Goal: Contribute content

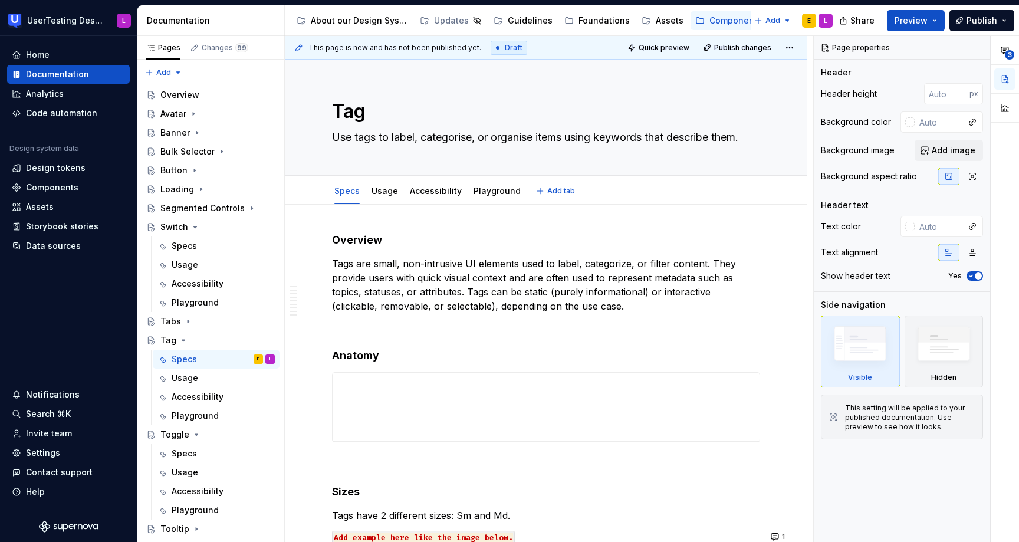
type textarea "*"
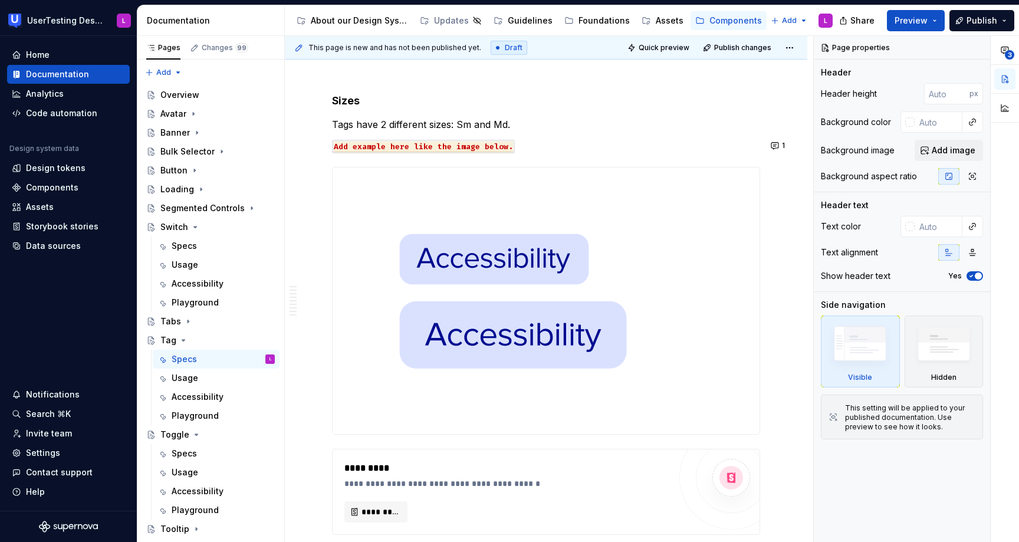
scroll to position [369, 0]
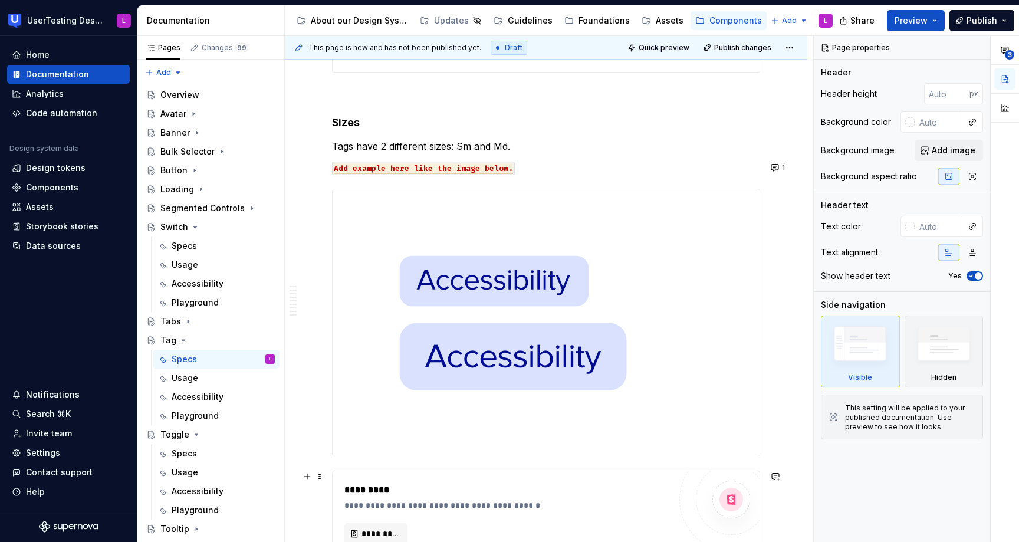
click at [582, 486] on div "*********" at bounding box center [509, 490] width 331 height 14
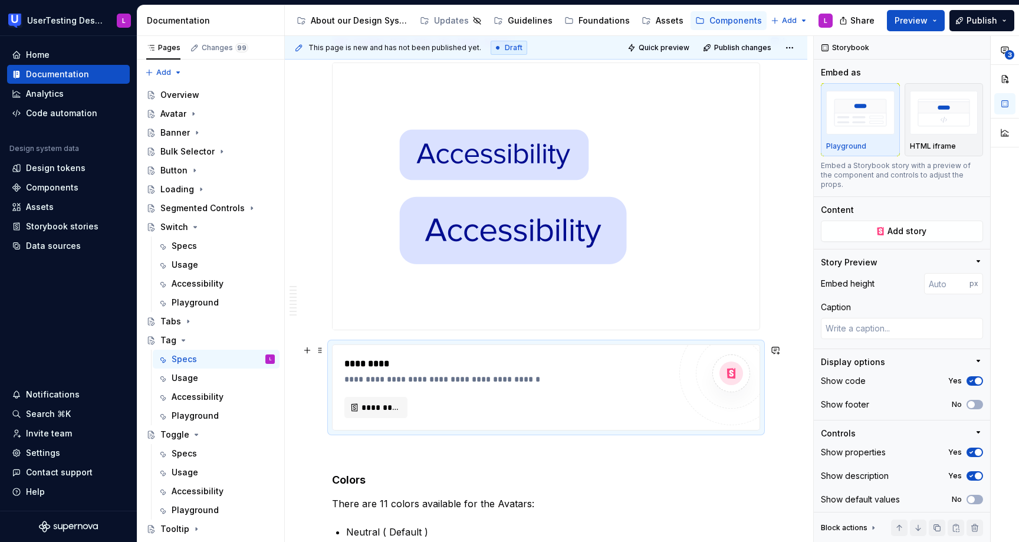
scroll to position [511, 0]
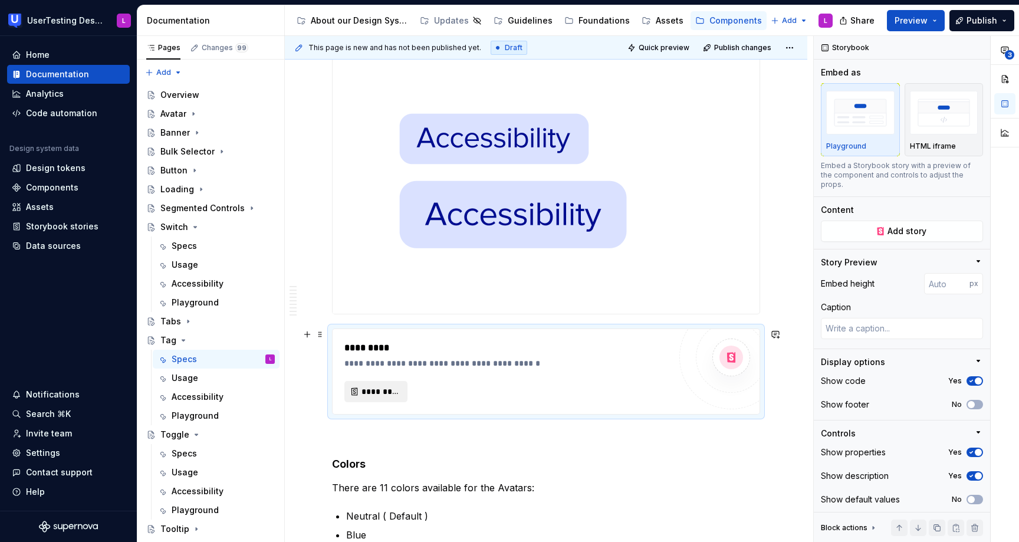
click at [381, 390] on span "*********" at bounding box center [380, 391] width 38 height 12
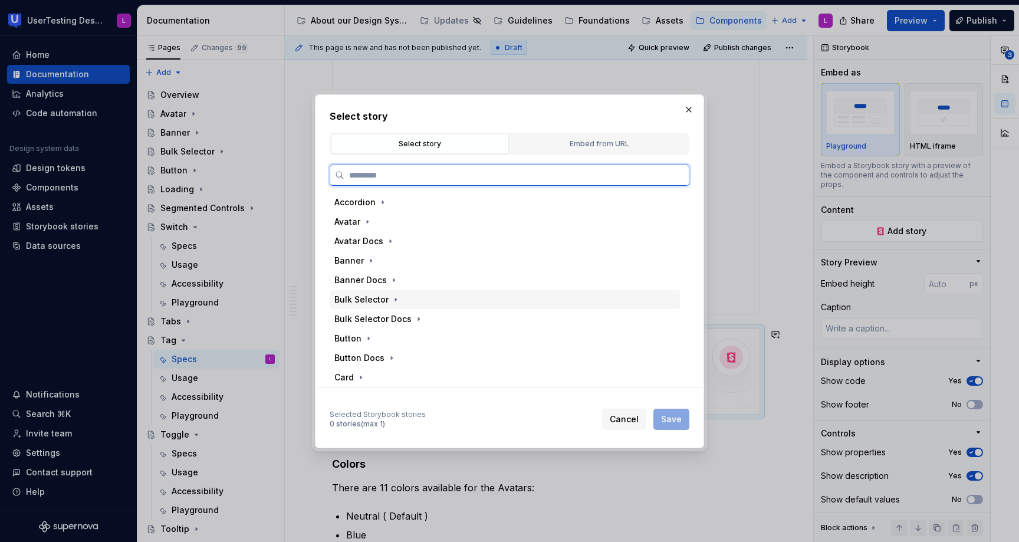
type textarea "*"
click at [584, 143] on div "Embed from URL" at bounding box center [599, 144] width 170 height 12
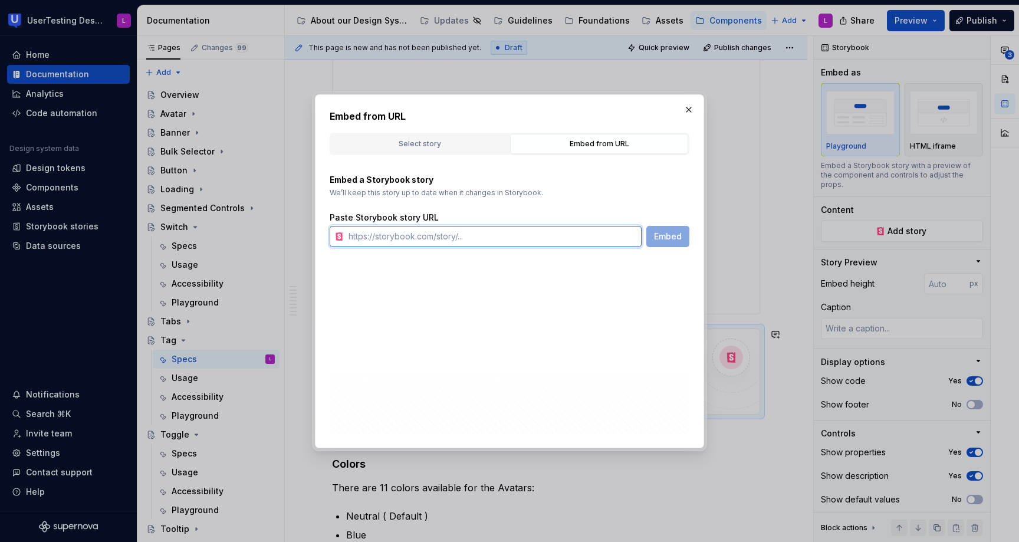
click at [580, 229] on input "text" at bounding box center [493, 236] width 298 height 21
paste input "[URL][DOMAIN_NAME]"
type input "[URL][DOMAIN_NAME]"
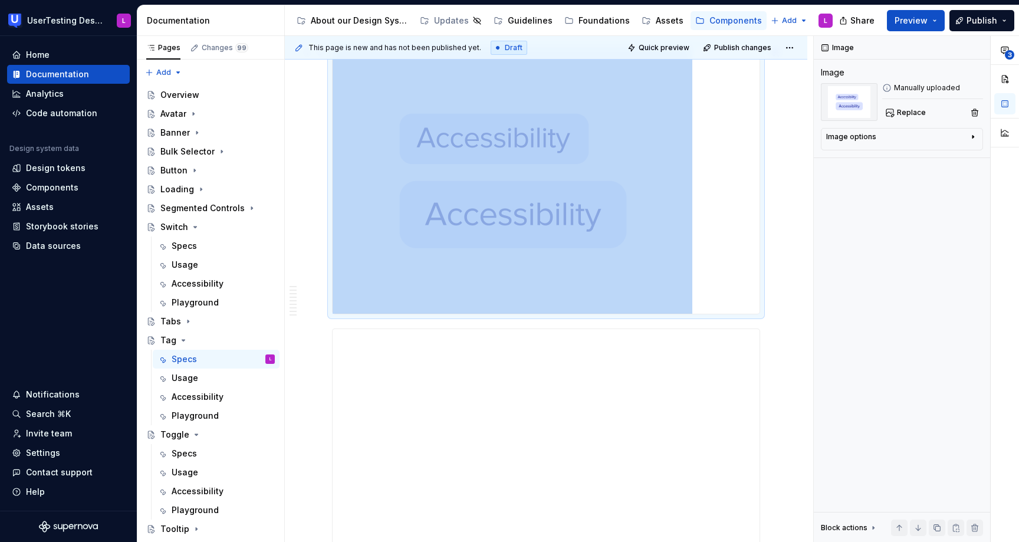
click at [659, 236] on img at bounding box center [512, 180] width 360 height 266
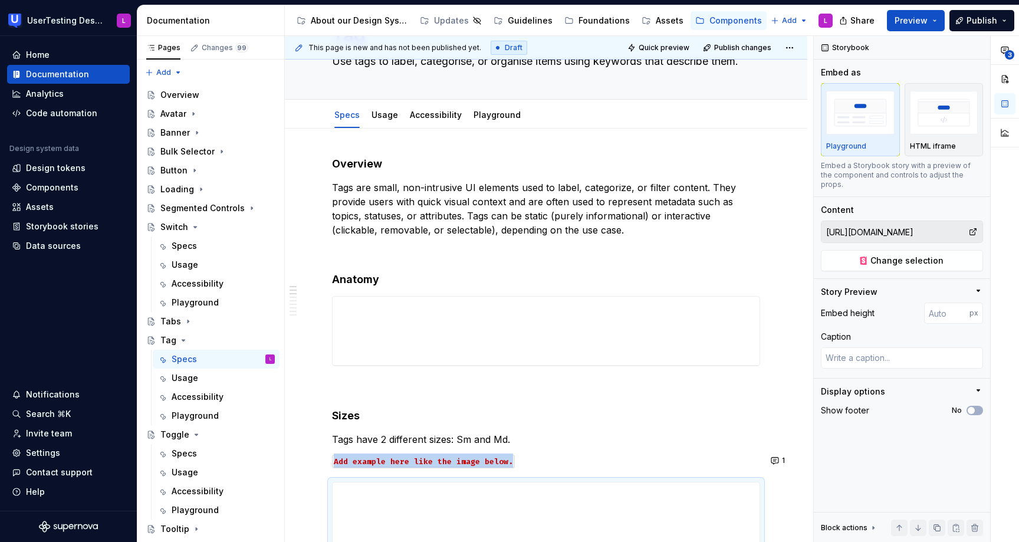
scroll to position [29, 0]
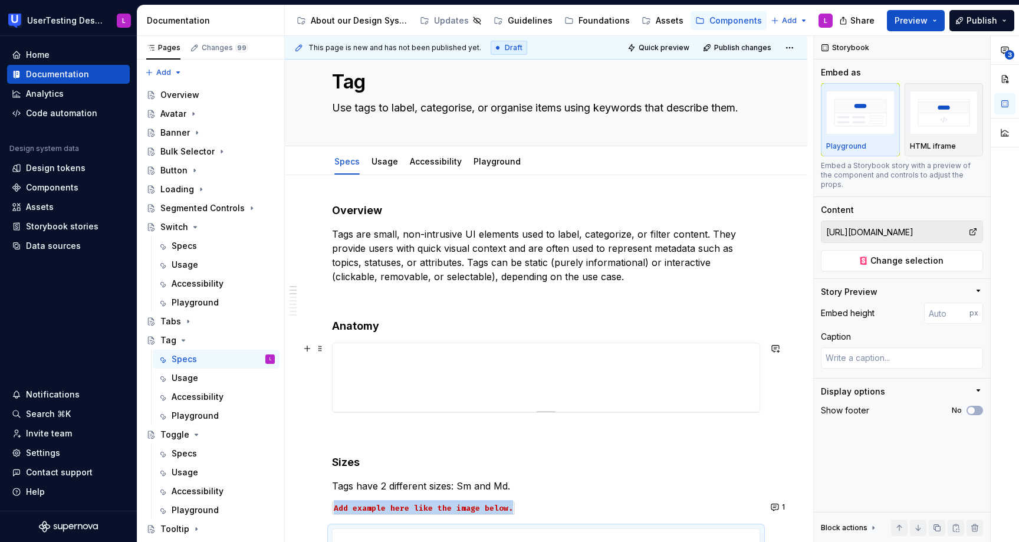
type textarea "*"
type input "[URL][DOMAIN_NAME]"
type input "116"
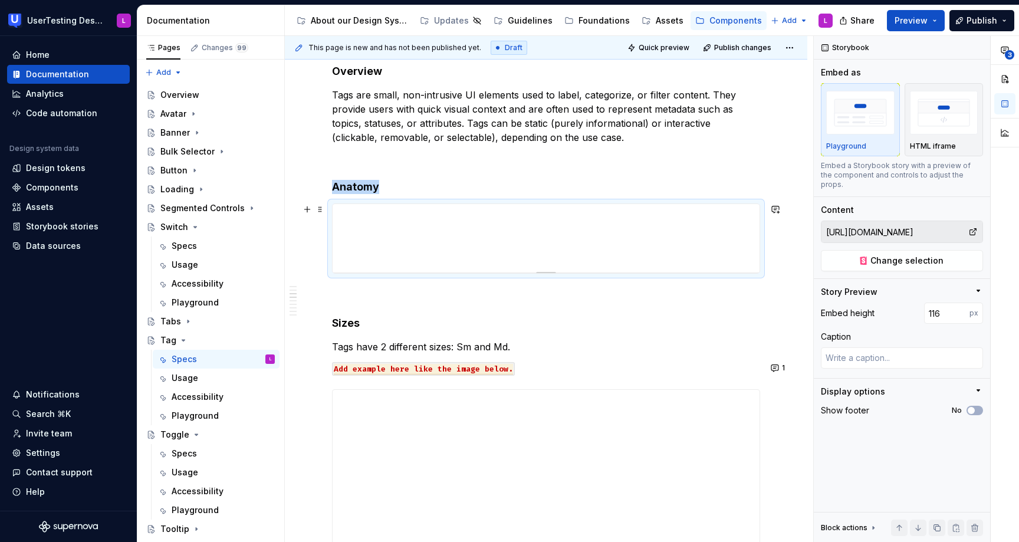
scroll to position [435, 0]
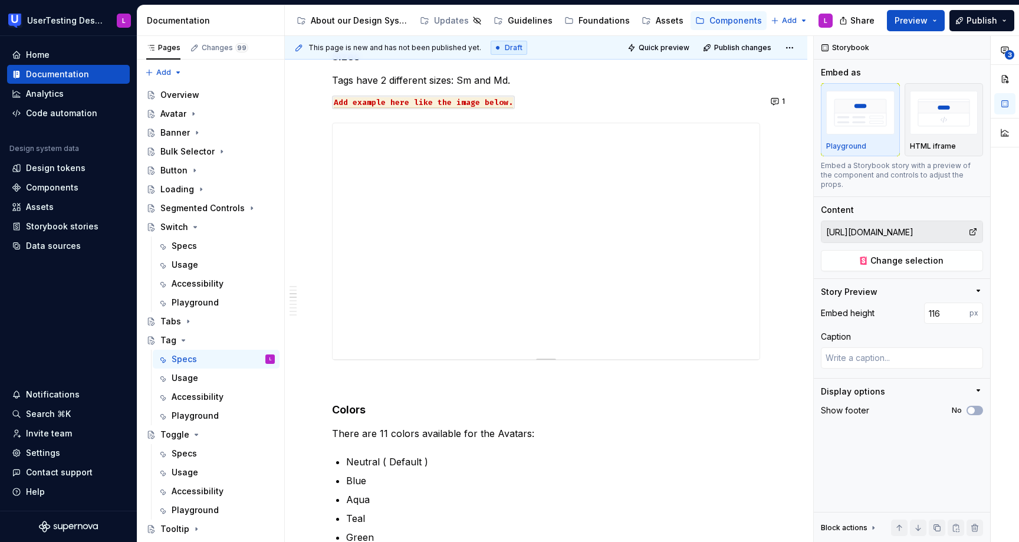
type textarea "*"
type input "[URL][DOMAIN_NAME]"
type textarea "*"
click at [952, 308] on input "number" at bounding box center [946, 312] width 45 height 21
type input "116"
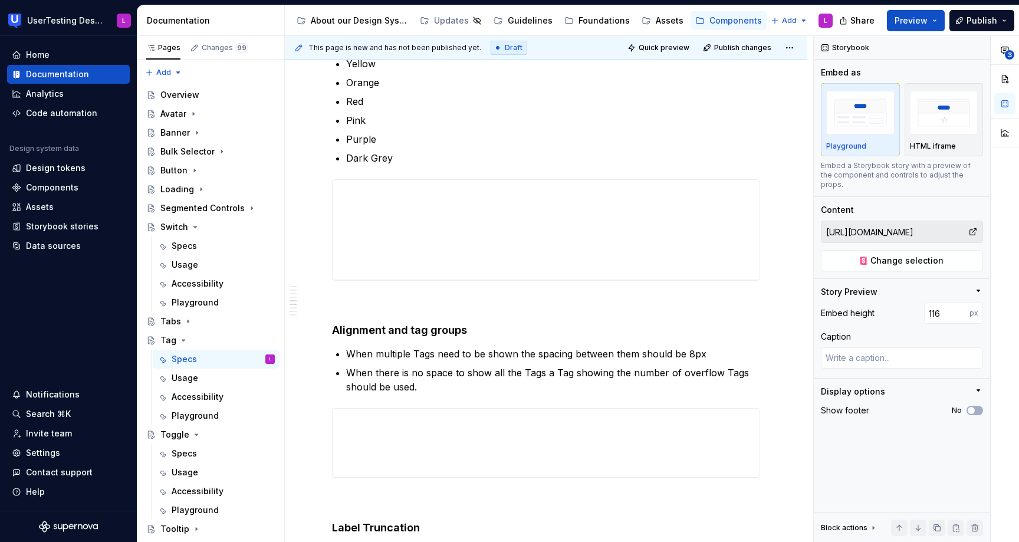
scroll to position [746, 0]
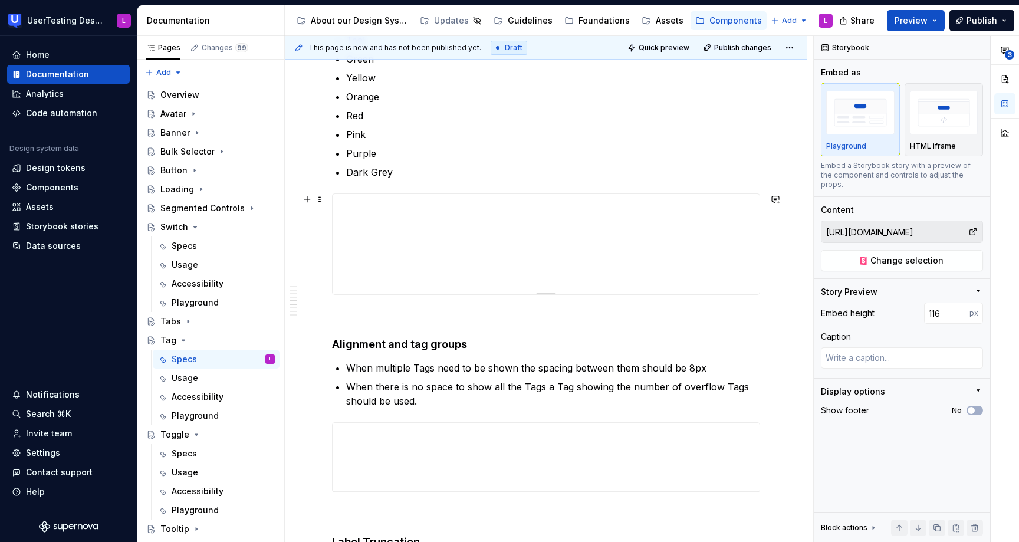
type textarea "*"
type input "[URL][DOMAIN_NAME]"
type input "169"
click at [922, 255] on span "Change selection" at bounding box center [906, 261] width 73 height 12
type textarea "*"
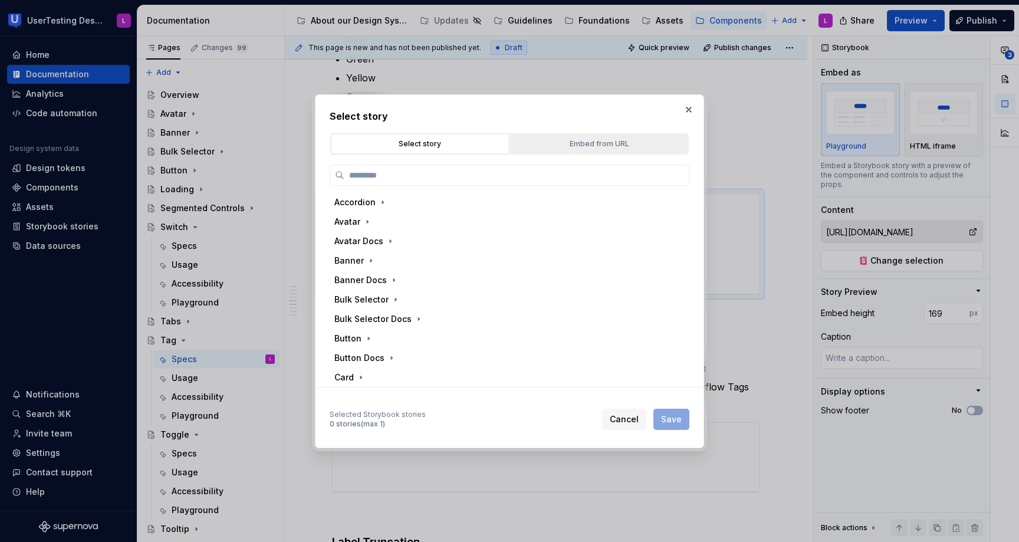
click at [572, 141] on div "Embed from URL" at bounding box center [599, 144] width 170 height 12
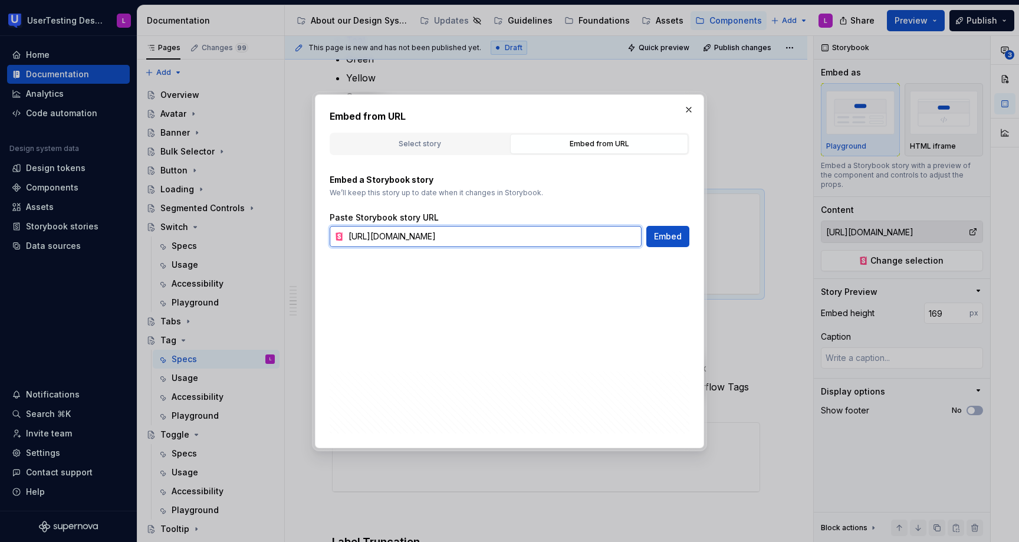
click at [473, 239] on input "[URL][DOMAIN_NAME]" at bounding box center [493, 236] width 298 height 21
paste input ".[DOMAIN_NAME]"
type input "[URL][DOMAIN_NAME]"
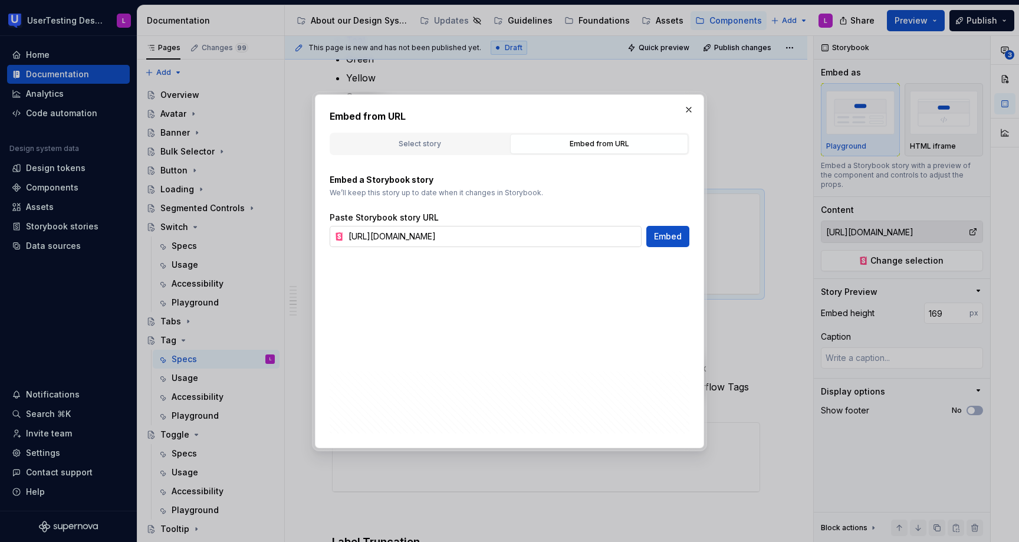
type textarea "*"
type input "[URL][DOMAIN_NAME]"
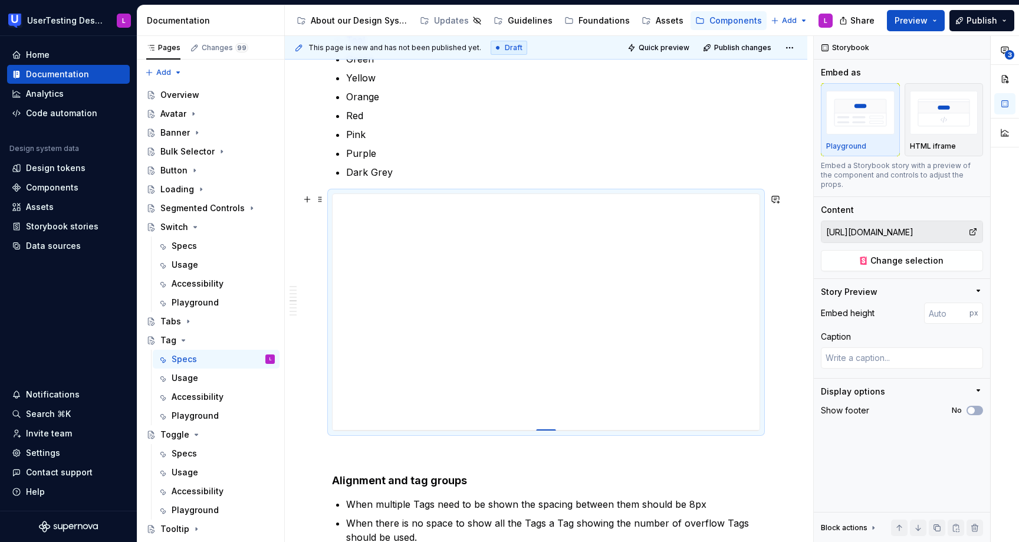
type textarea "*"
type input "398"
type textarea "*"
type input "349"
type textarea "*"
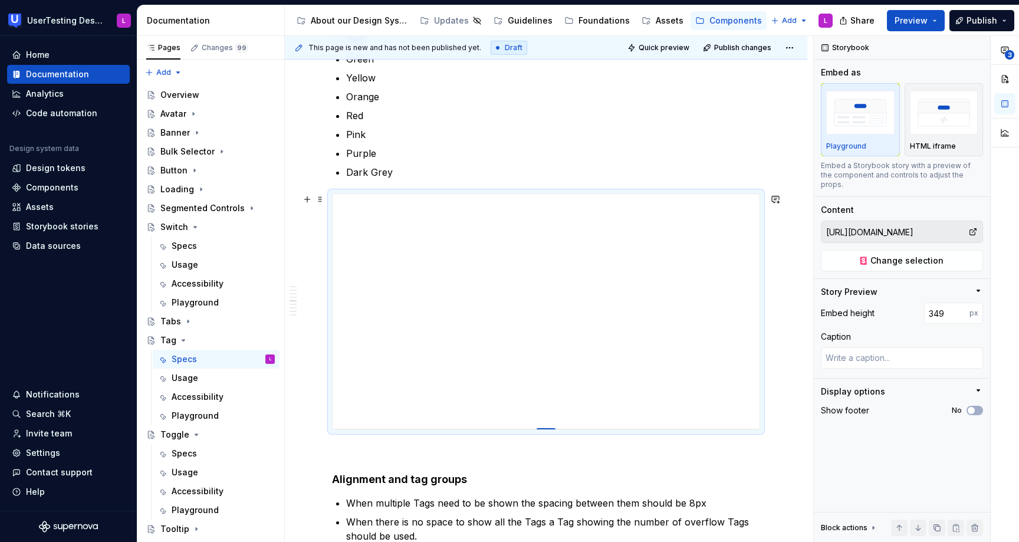
type input "286"
type textarea "*"
type input "247"
type textarea "*"
type input "215"
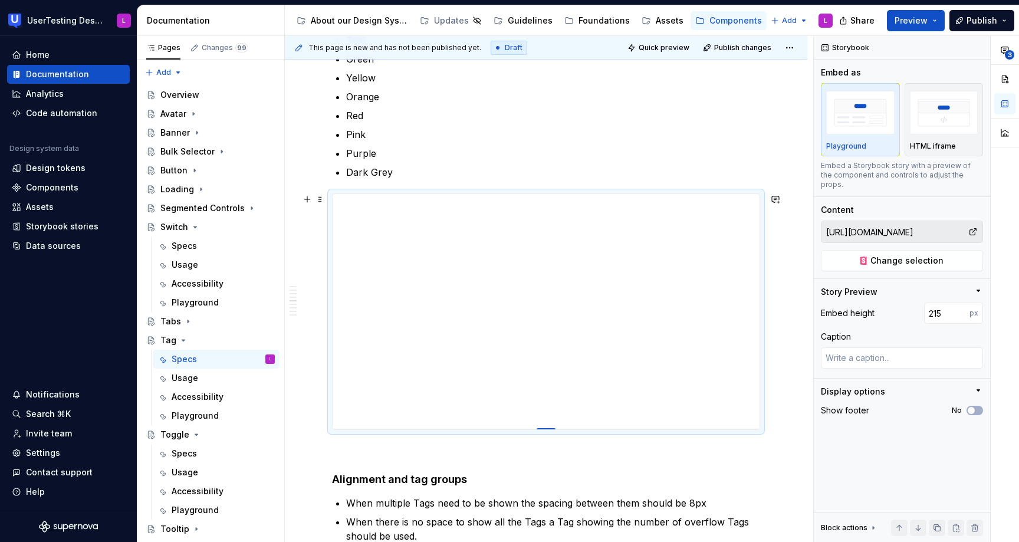
type textarea "*"
type input "192"
type textarea "*"
type input "177"
type textarea "*"
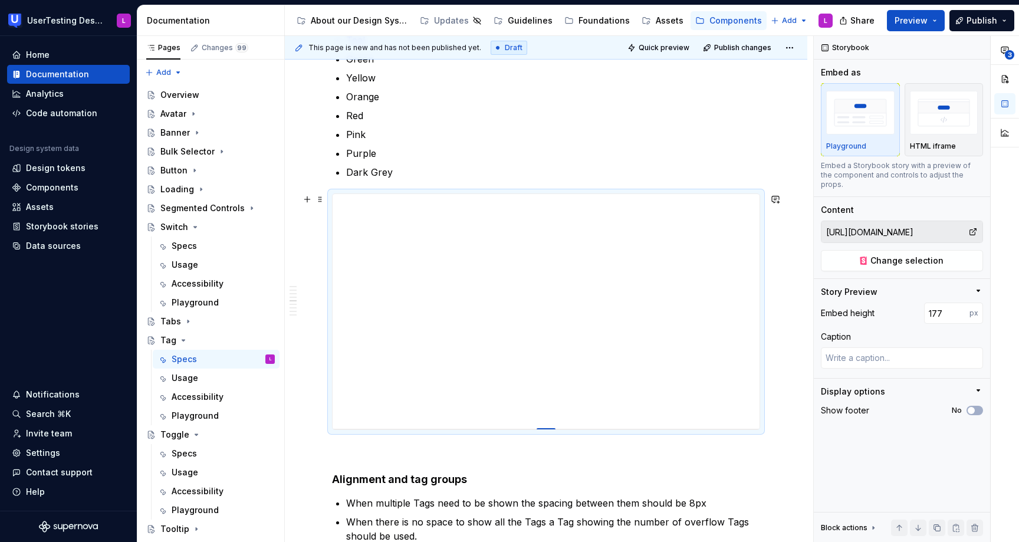
type input "169"
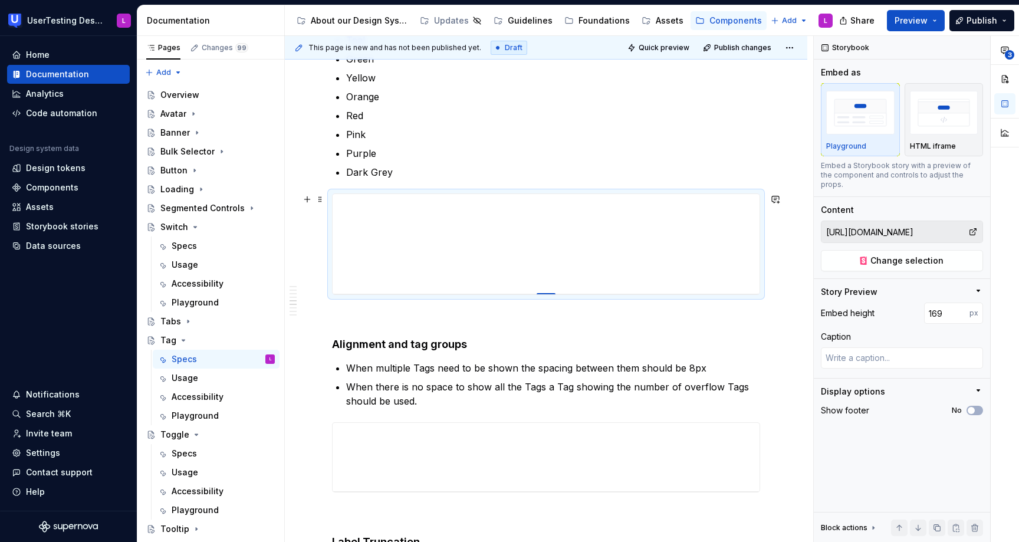
type textarea "*"
type input "164"
type textarea "*"
type input "162"
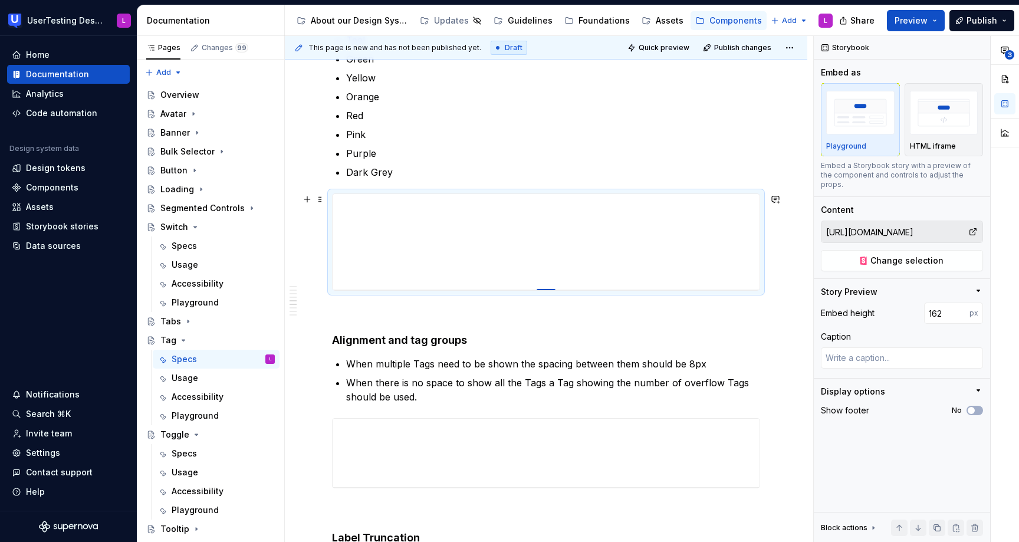
type textarea "*"
type input "161"
type textarea "*"
type input "160"
type textarea "*"
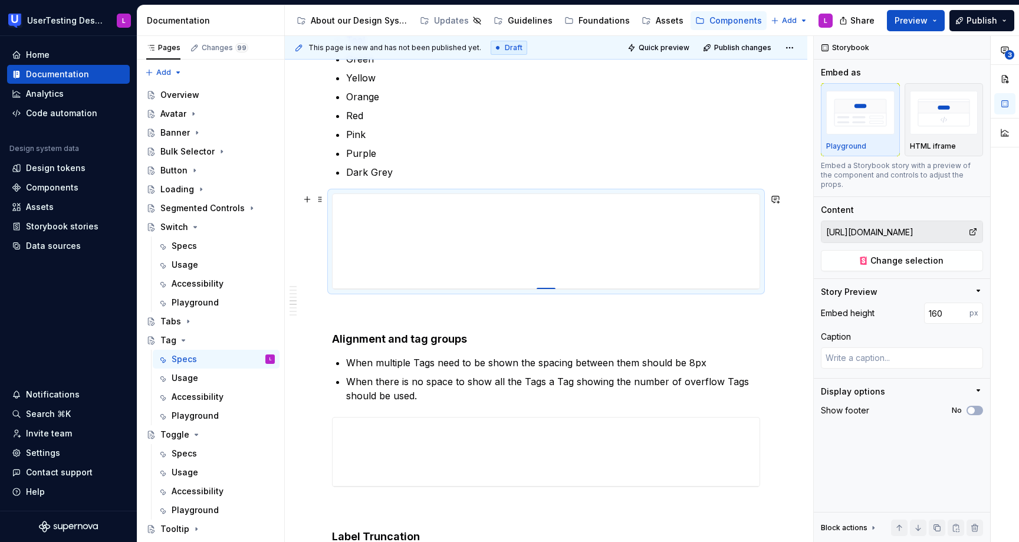
type input "159"
type textarea "*"
type input "158"
type textarea "*"
type input "157"
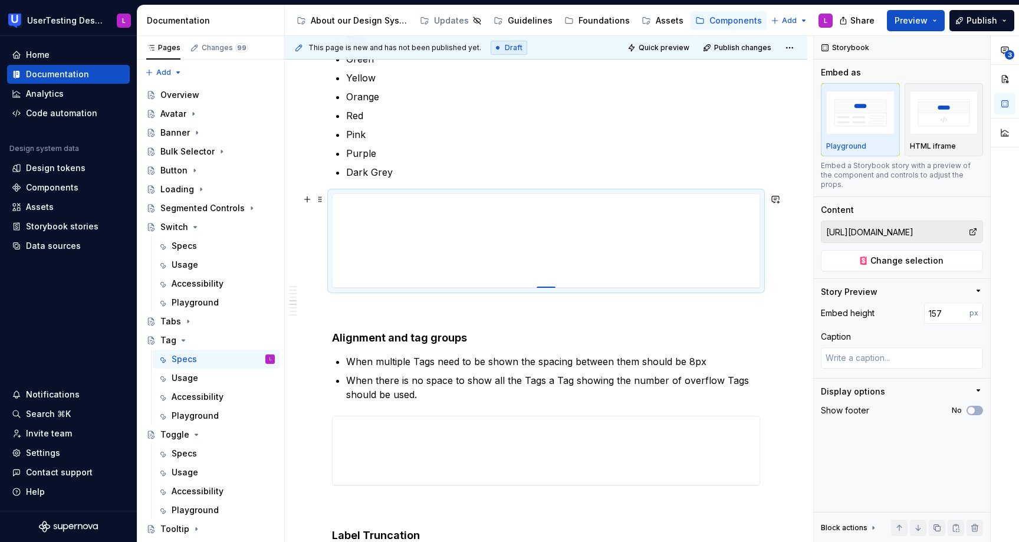
type textarea "*"
type input "156"
drag, startPoint x: 552, startPoint y: 429, endPoint x: 558, endPoint y: 286, distance: 143.3
click at [555, 286] on div at bounding box center [545, 286] width 19 height 2
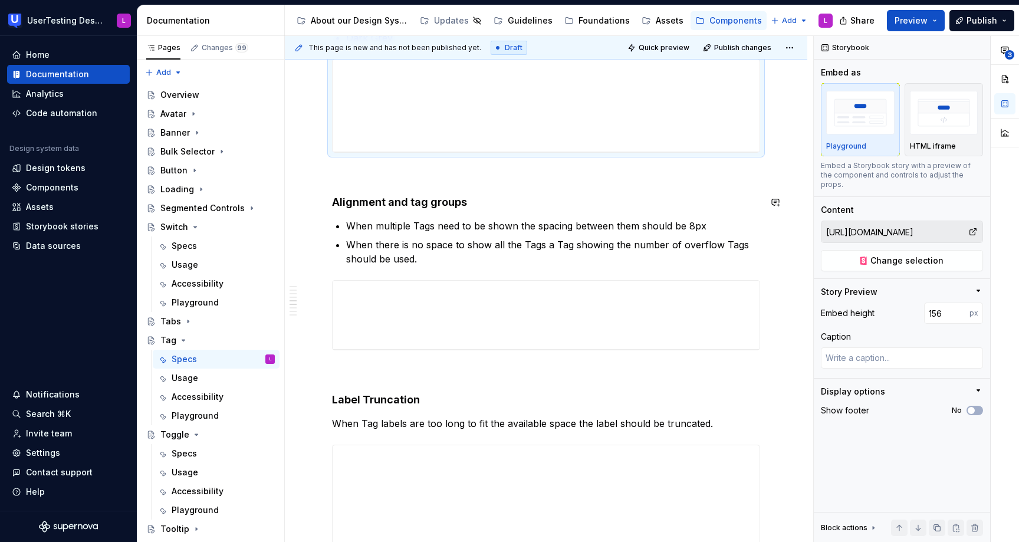
scroll to position [888, 0]
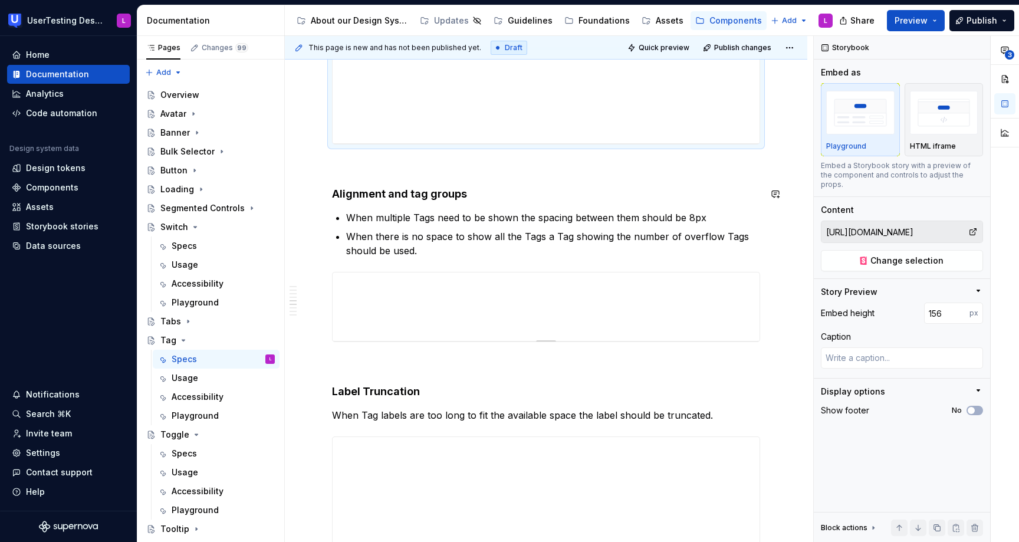
type textarea "*"
type input "[URL][DOMAIN_NAME]"
type input "116"
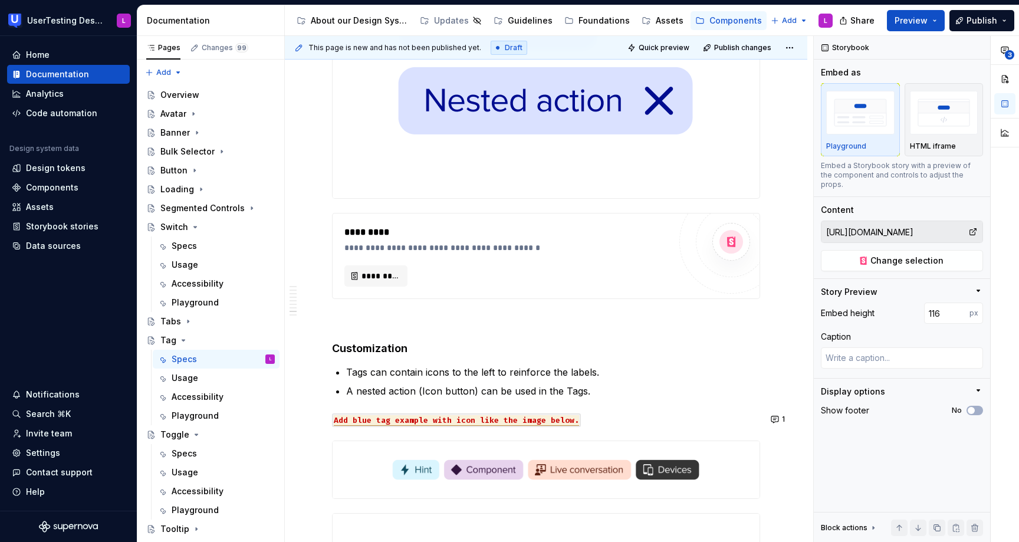
scroll to position [1802, 0]
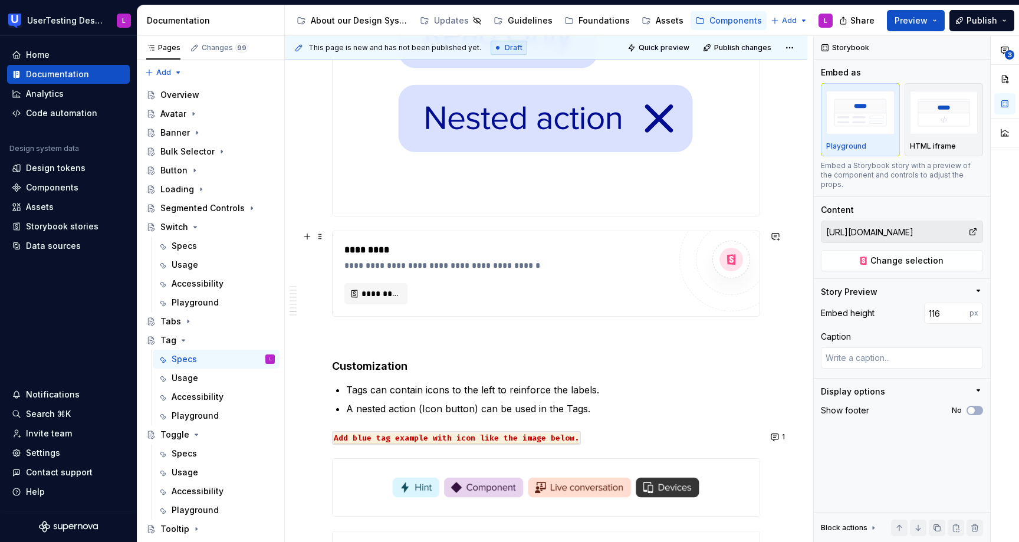
type textarea "*"
click at [512, 272] on div "**********" at bounding box center [506, 273] width 325 height 61
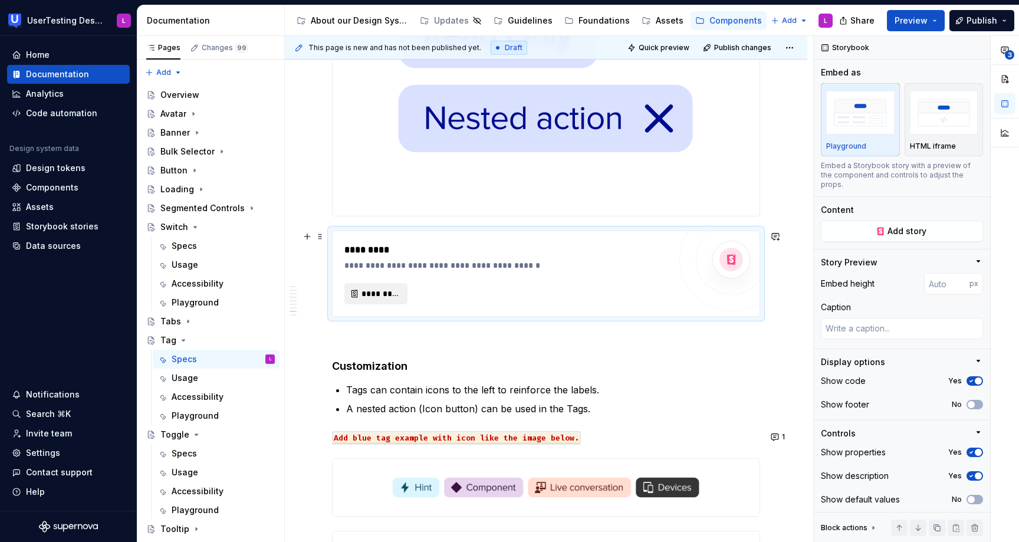
click at [388, 292] on span "*********" at bounding box center [380, 294] width 38 height 12
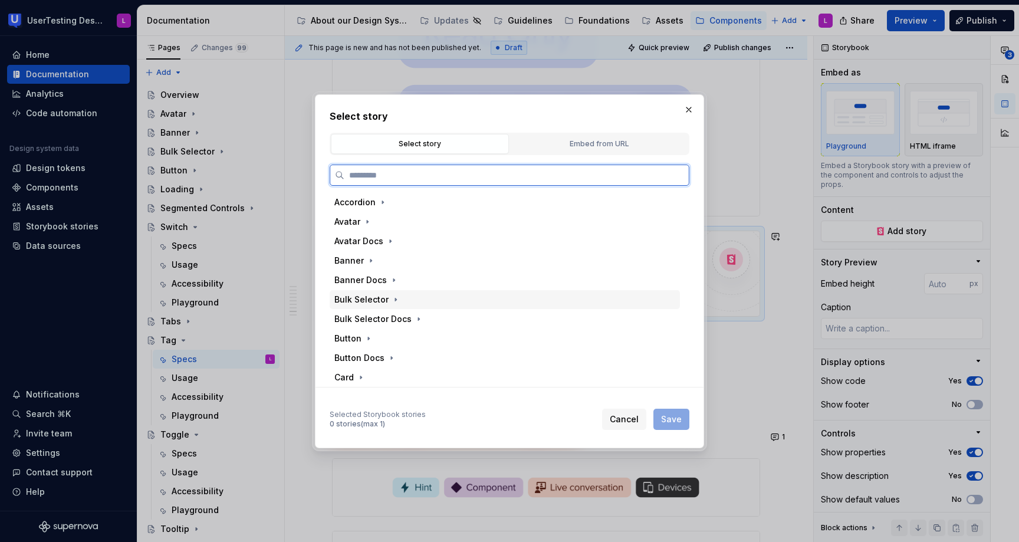
type textarea "*"
click at [589, 146] on div "Embed from URL" at bounding box center [599, 144] width 170 height 12
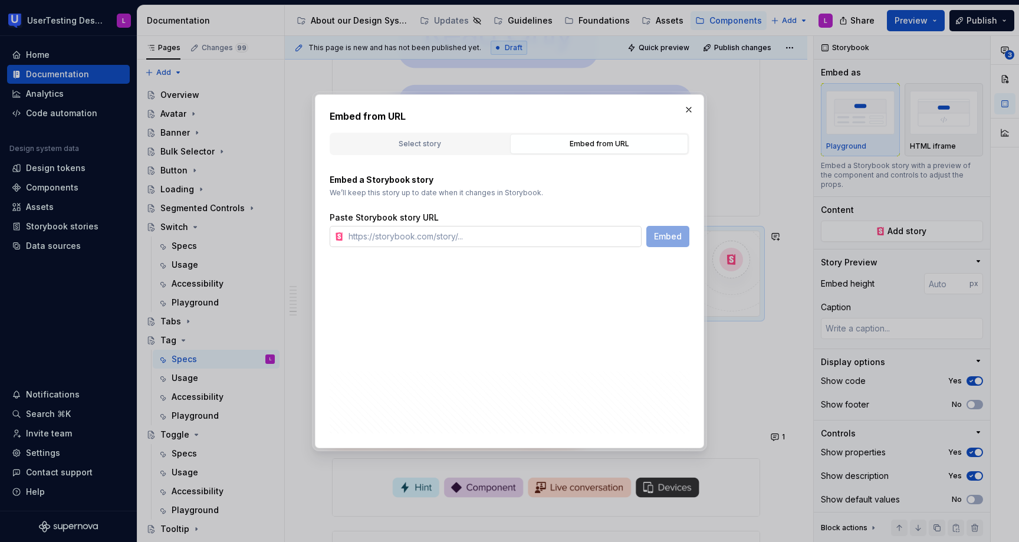
click at [528, 230] on input "text" at bounding box center [493, 236] width 298 height 21
paste input "[URL][DOMAIN_NAME]"
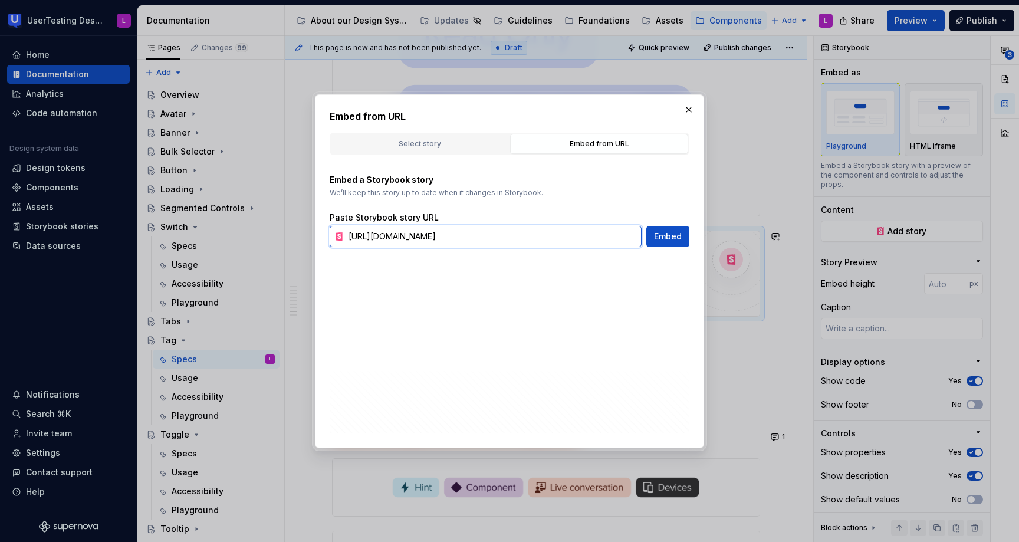
scroll to position [0, 10]
type input "[URL][DOMAIN_NAME]"
click at [674, 236] on span "Embed" at bounding box center [668, 236] width 28 height 12
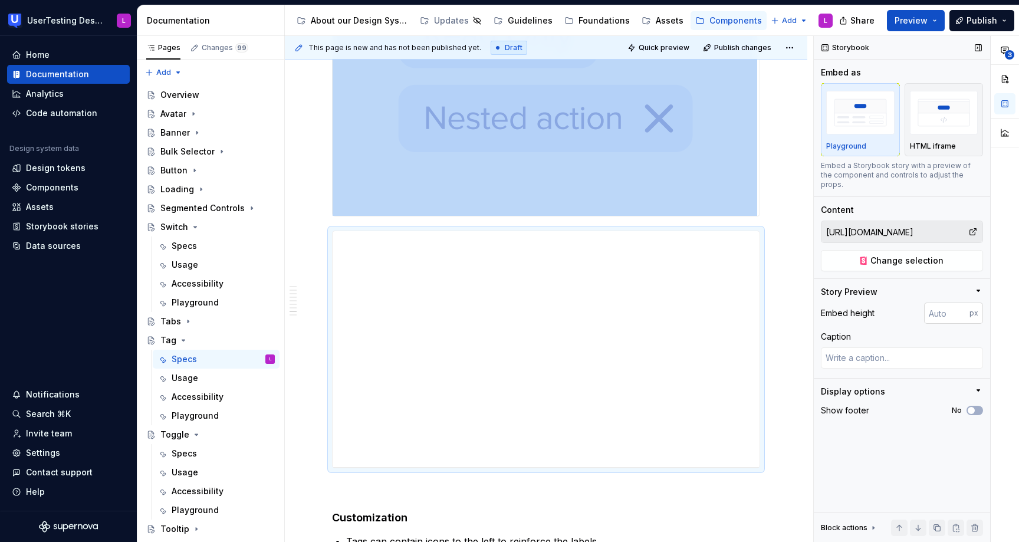
type textarea "*"
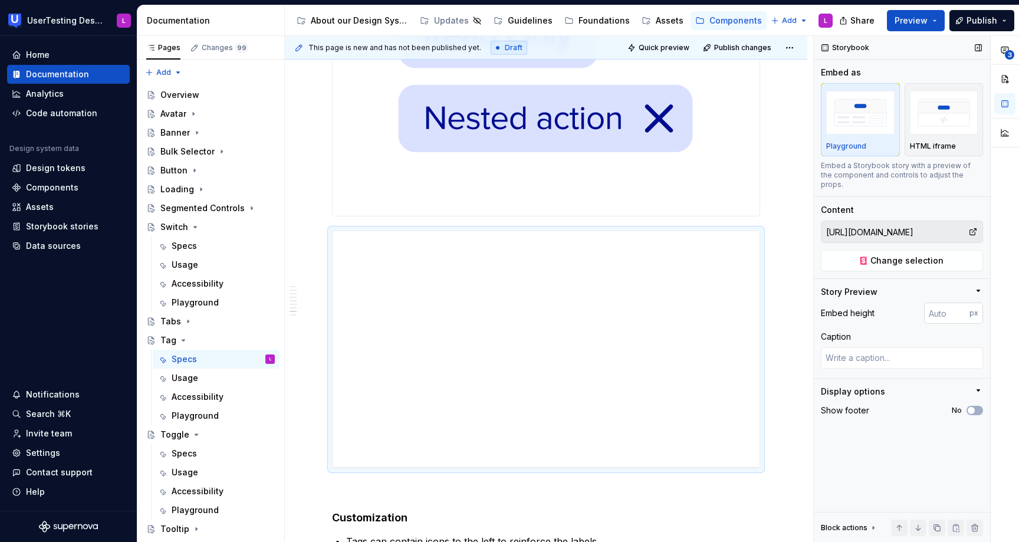
click at [944, 304] on input "number" at bounding box center [946, 312] width 45 height 21
type input "116"
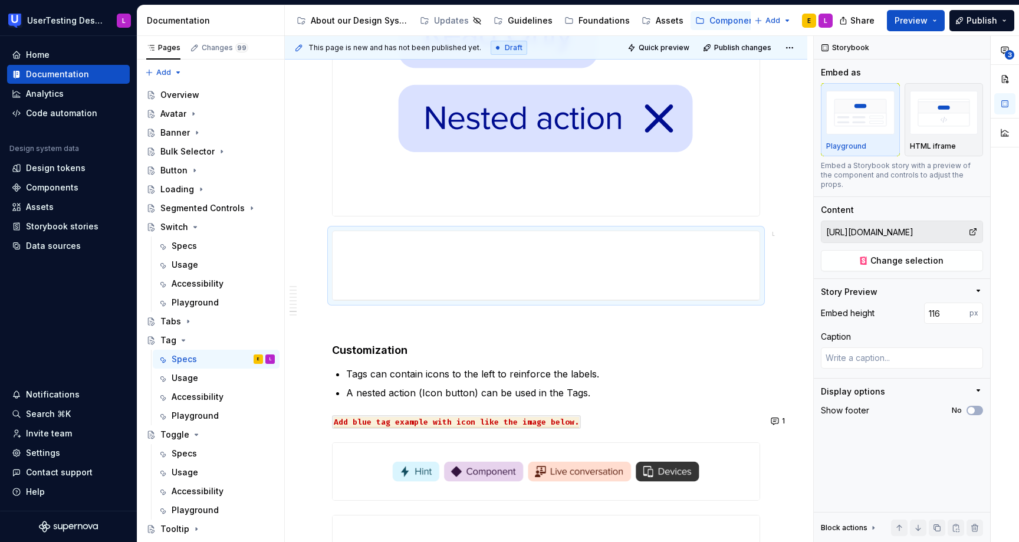
click at [556, 181] on img at bounding box center [544, 32] width 424 height 365
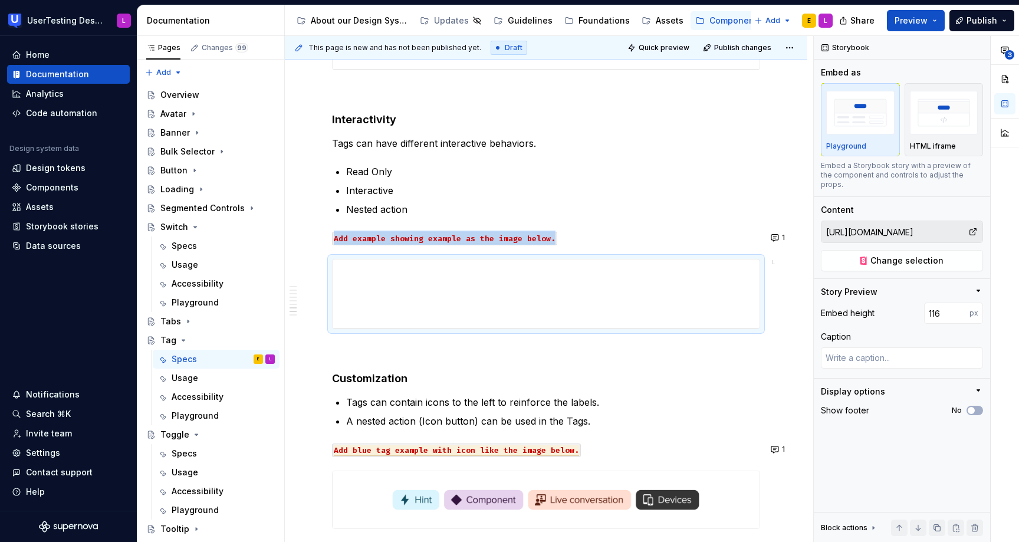
scroll to position [1377, 0]
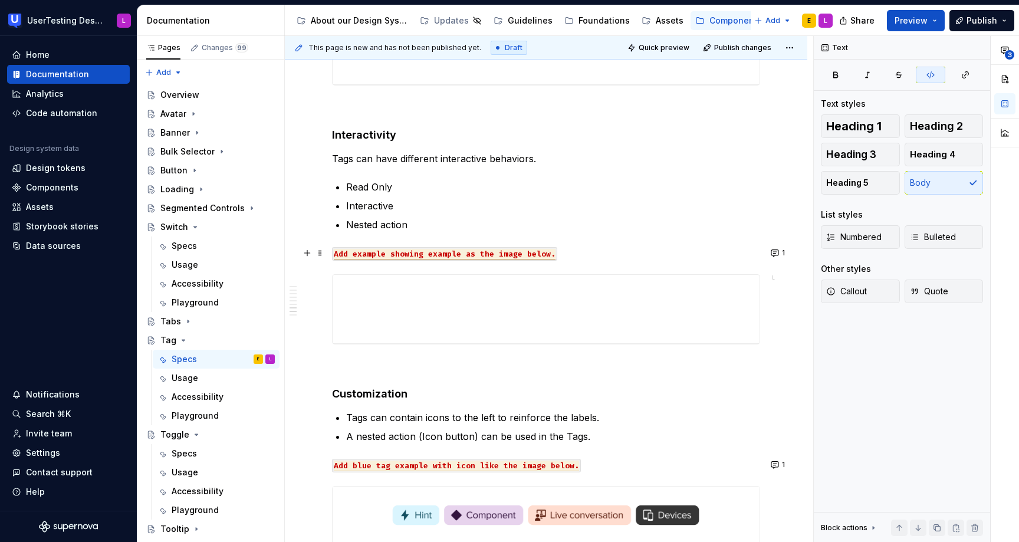
click at [546, 252] on span "Add example showing example as the image below." at bounding box center [445, 254] width 222 height 11
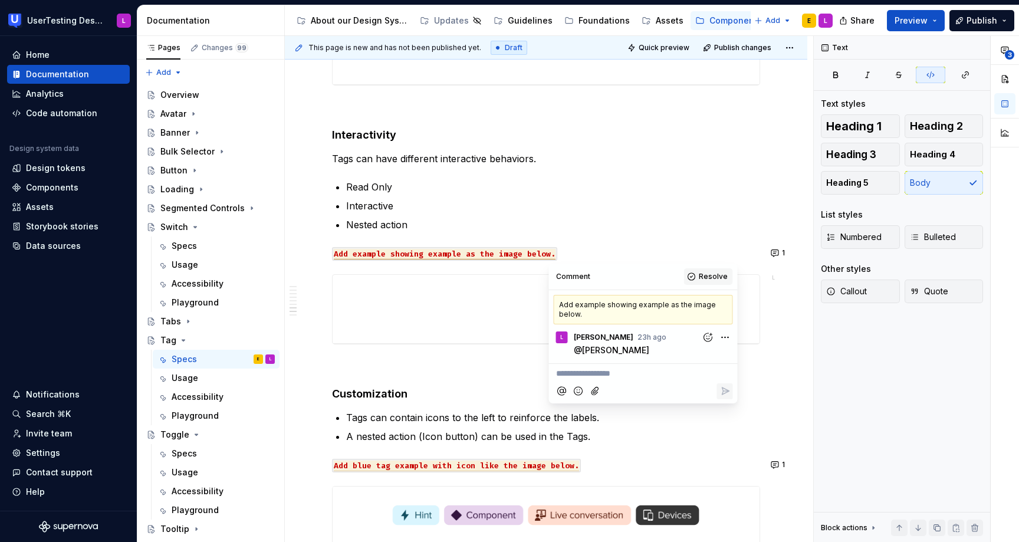
click at [700, 276] on span "Resolve" at bounding box center [712, 276] width 29 height 9
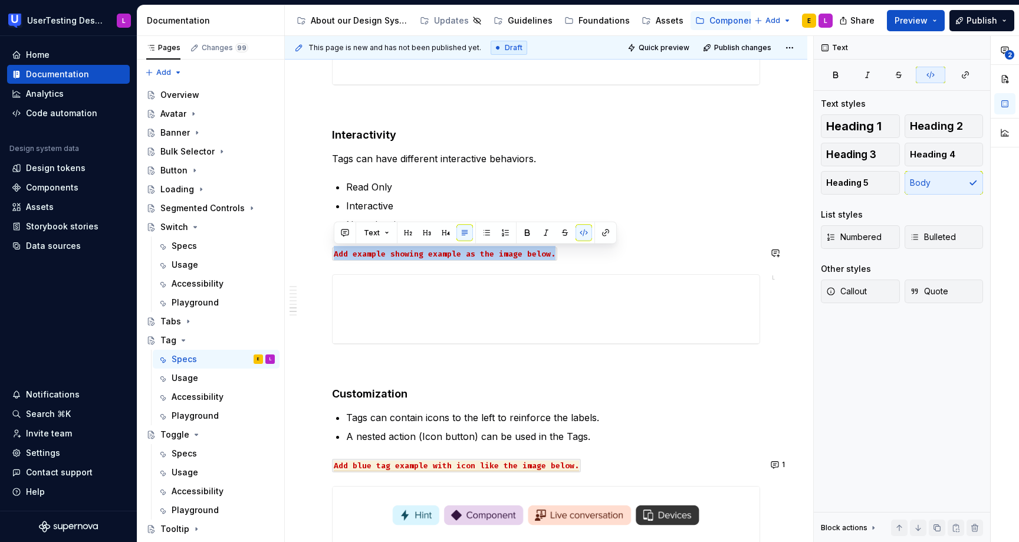
drag, startPoint x: 596, startPoint y: 254, endPoint x: 596, endPoint y: 235, distance: 18.9
click at [596, 235] on div "Overview Tags are small, non-intrusive UI elements used to label, categorize, o…" at bounding box center [546, 107] width 428 height 2504
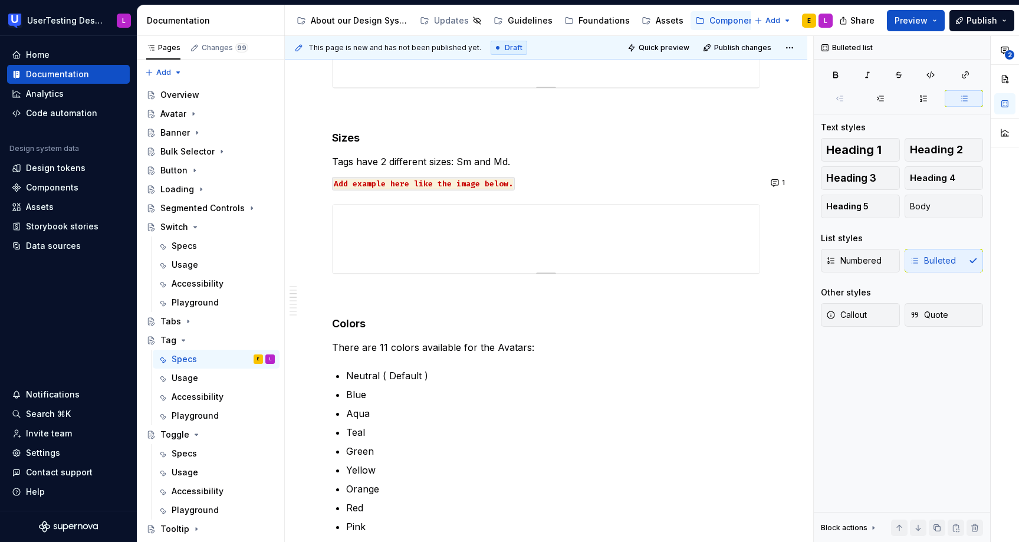
scroll to position [312, 0]
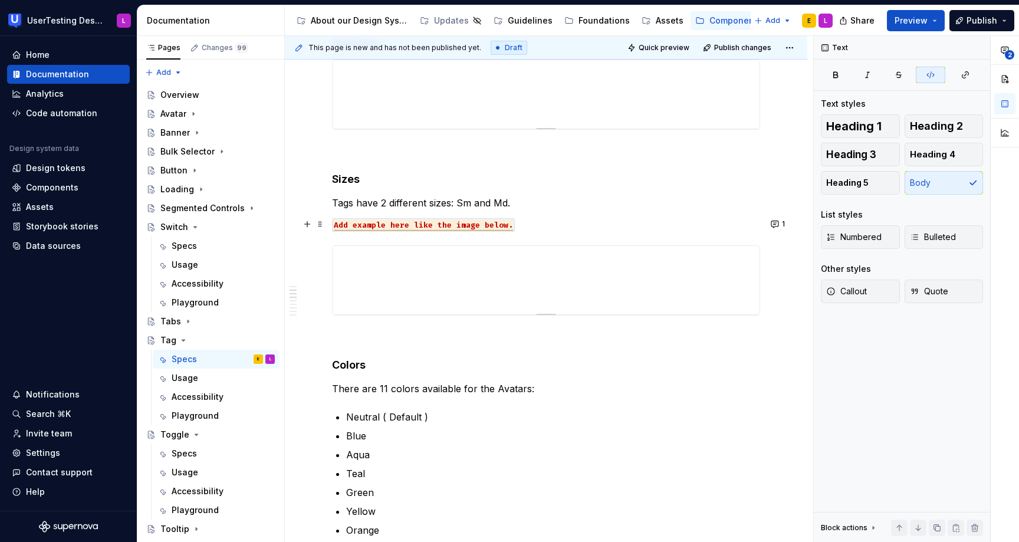
click at [502, 225] on span "Add example here like the image below." at bounding box center [423, 225] width 179 height 11
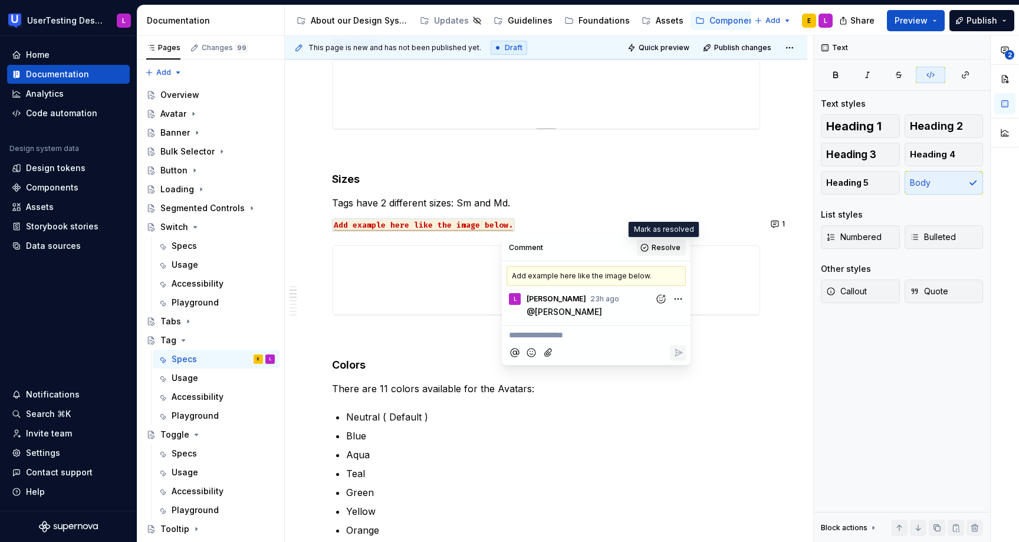
click at [664, 245] on span "Resolve" at bounding box center [665, 247] width 29 height 9
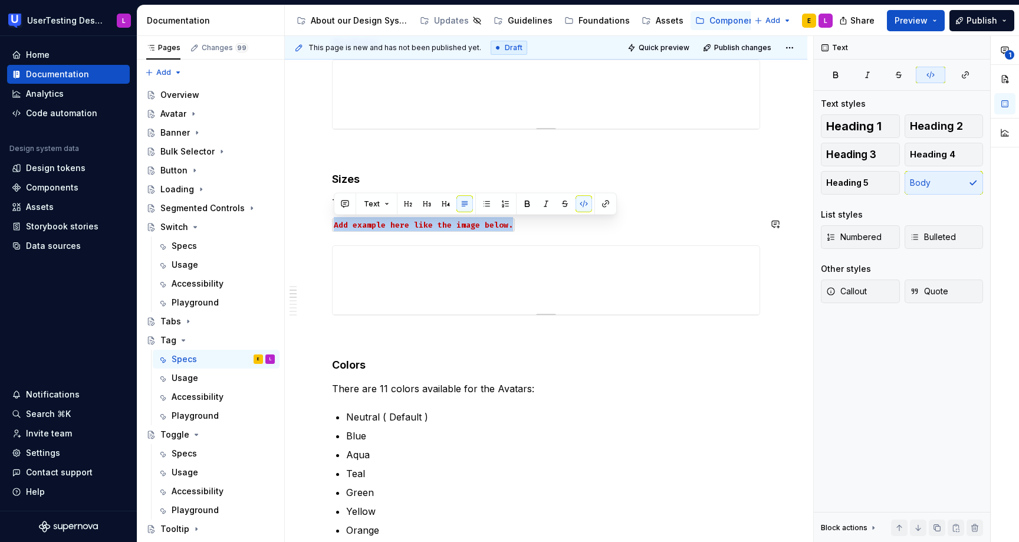
drag, startPoint x: 576, startPoint y: 227, endPoint x: 586, endPoint y: 210, distance: 19.3
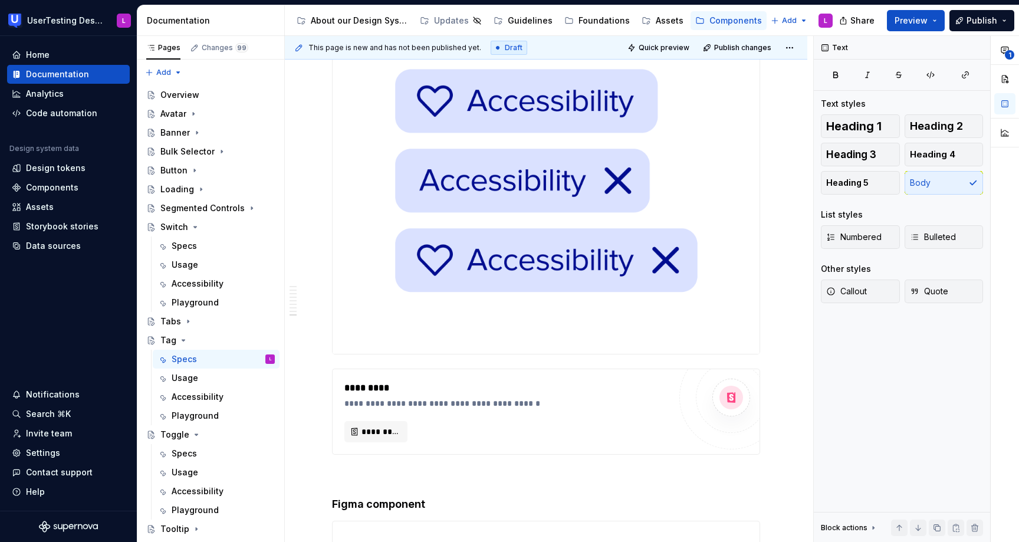
scroll to position [1907, 0]
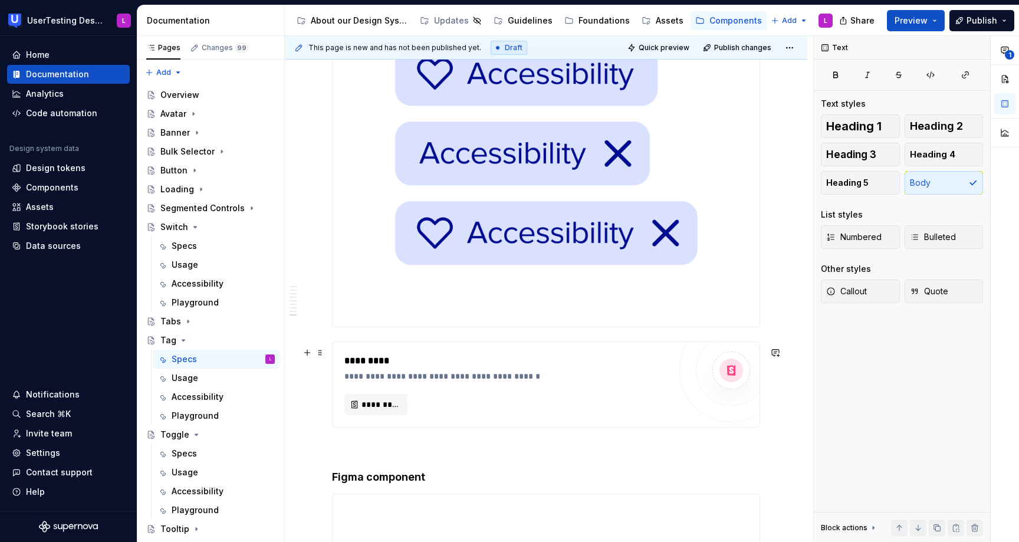
click at [464, 381] on div "**********" at bounding box center [509, 376] width 331 height 12
click at [475, 450] on p at bounding box center [546, 448] width 428 height 14
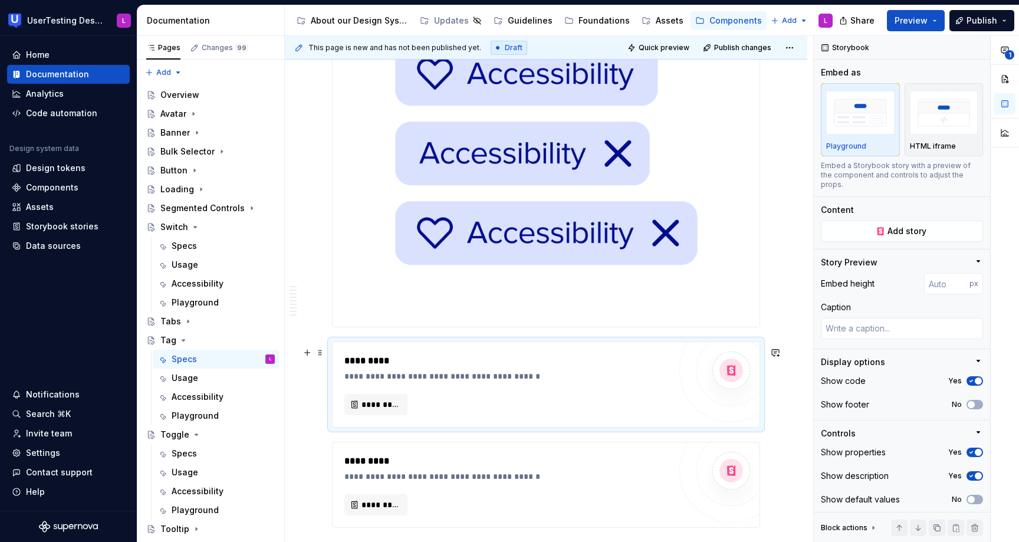
click at [496, 388] on div "**********" at bounding box center [506, 384] width 325 height 61
click at [384, 408] on span "*********" at bounding box center [380, 404] width 38 height 12
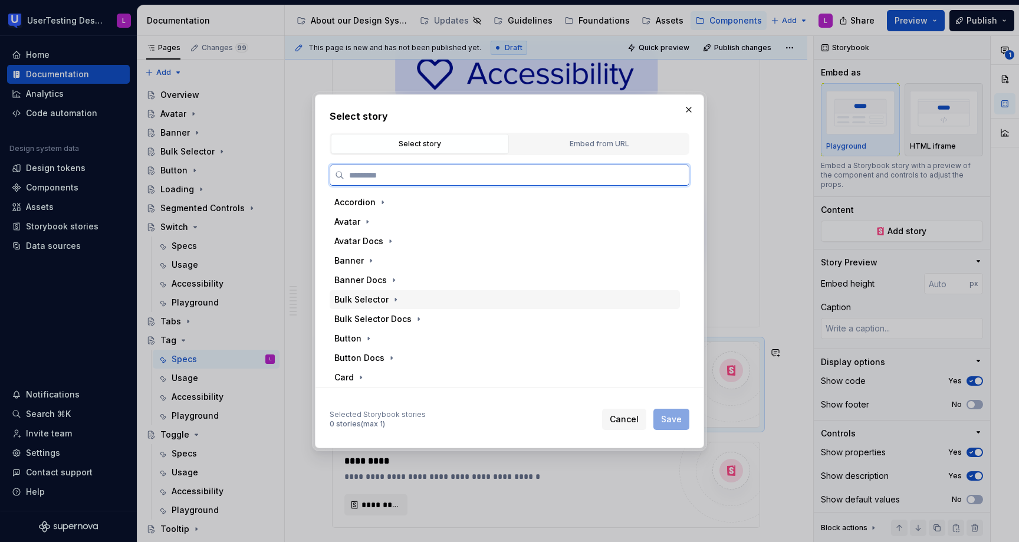
type textarea "*"
click at [572, 139] on div "Embed from URL" at bounding box center [599, 144] width 170 height 12
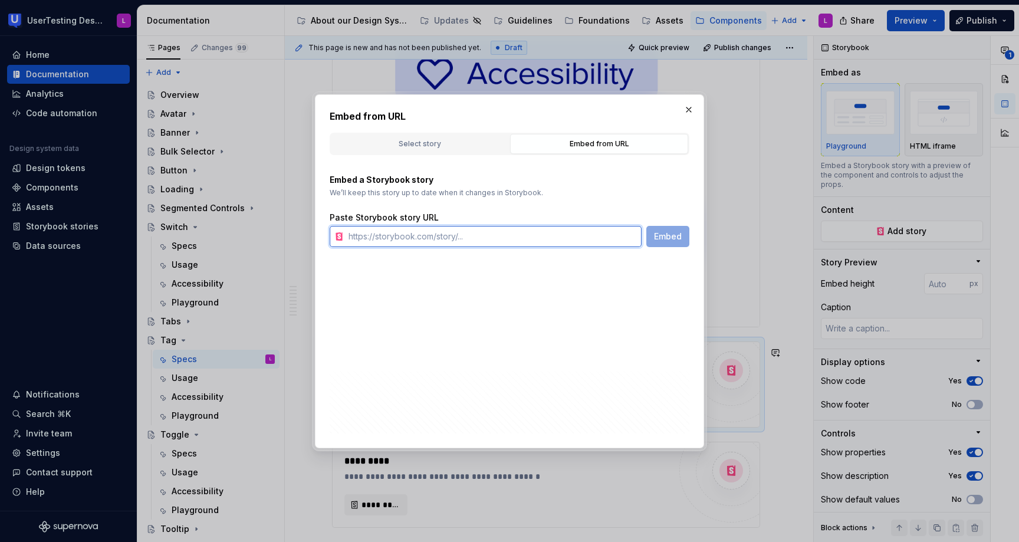
click at [482, 235] on input "text" at bounding box center [493, 236] width 298 height 21
paste input "[URL][DOMAIN_NAME]"
type input "[URL][DOMAIN_NAME]"
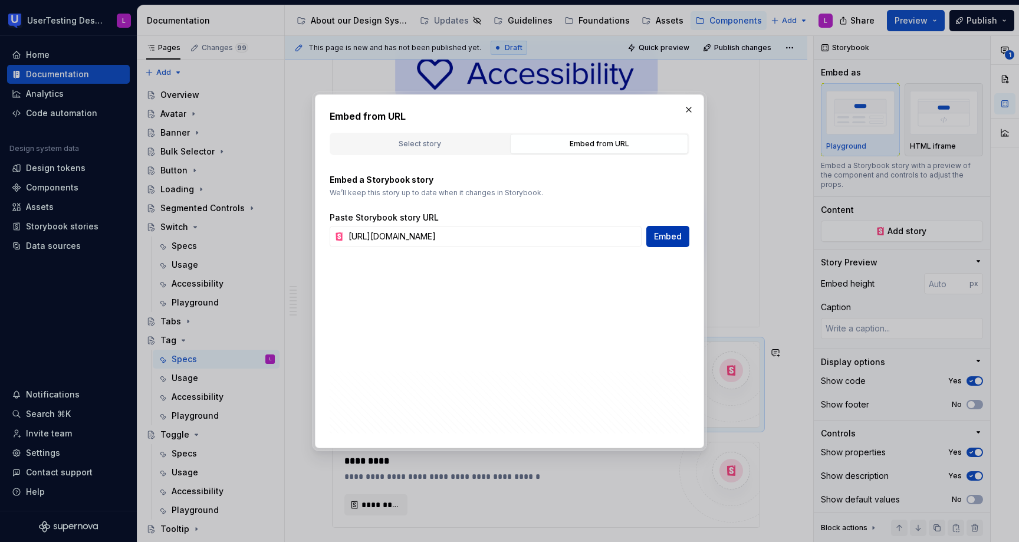
scroll to position [0, 0]
click at [662, 234] on span "Embed" at bounding box center [668, 236] width 28 height 12
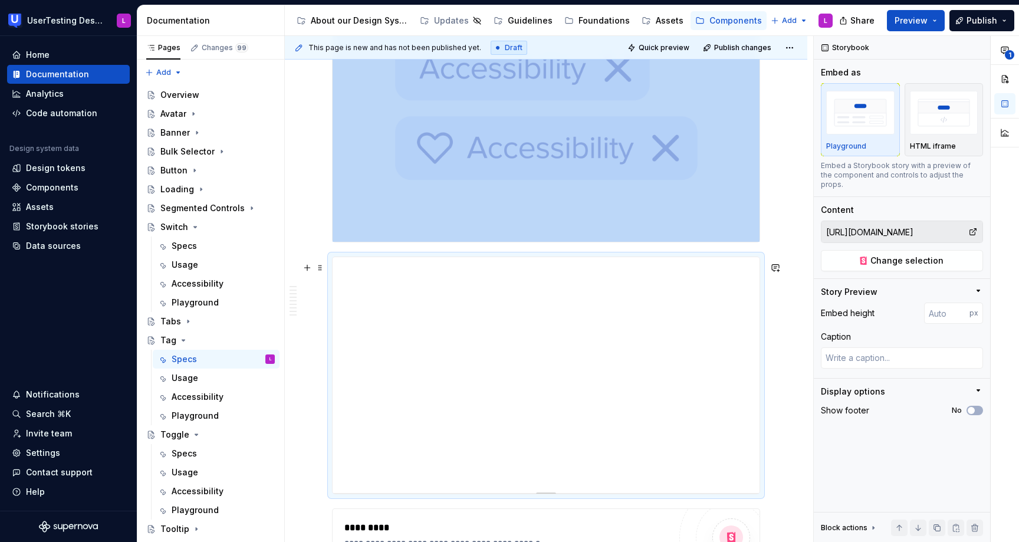
scroll to position [2004, 0]
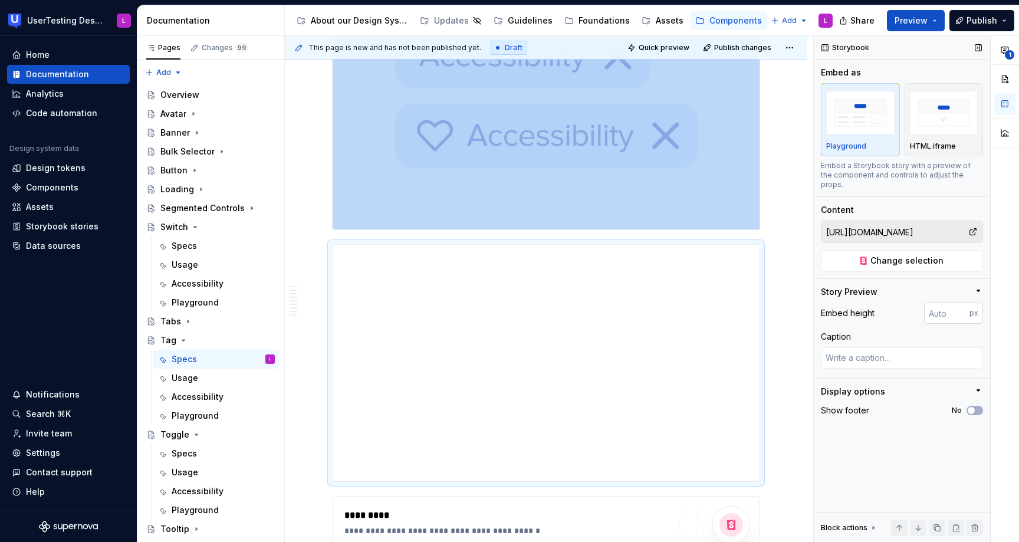
type textarea "*"
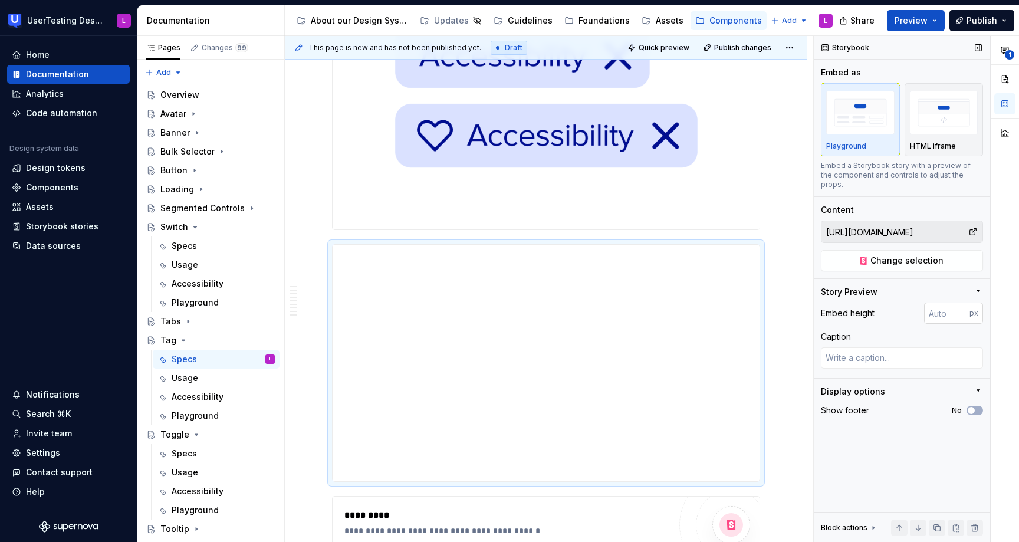
click at [940, 302] on input "number" at bounding box center [946, 312] width 45 height 21
type input "116"
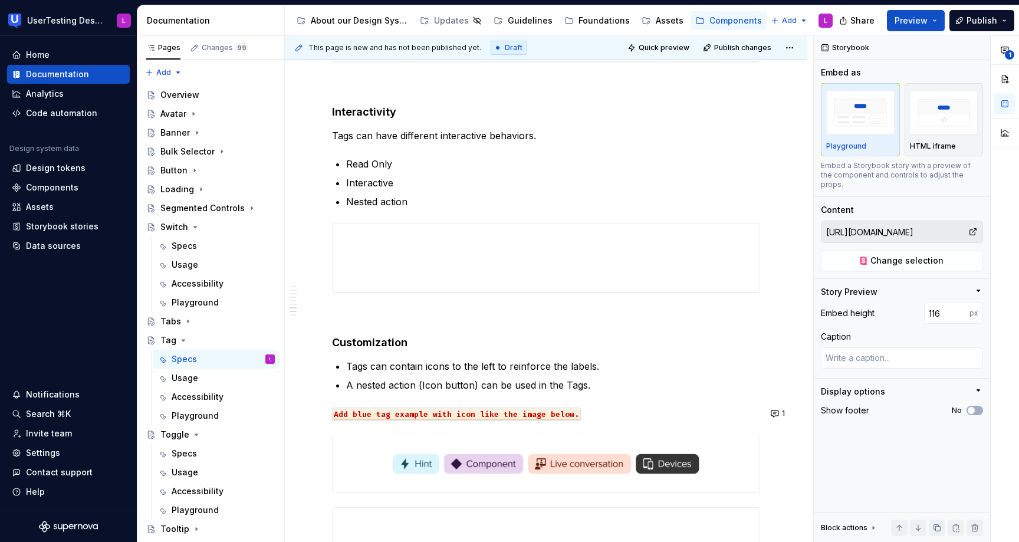
scroll to position [1396, 0]
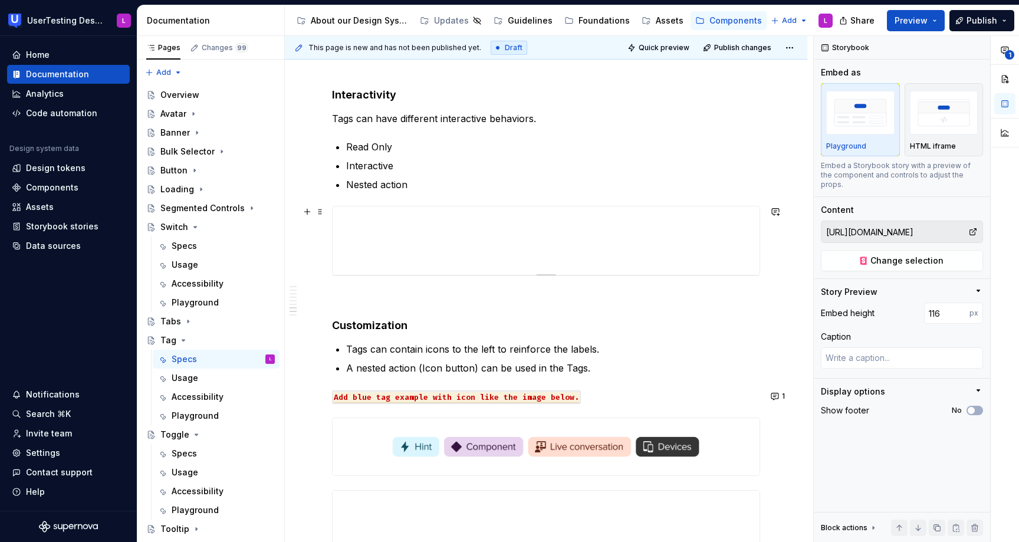
type textarea "*"
type input "[URL][DOMAIN_NAME]"
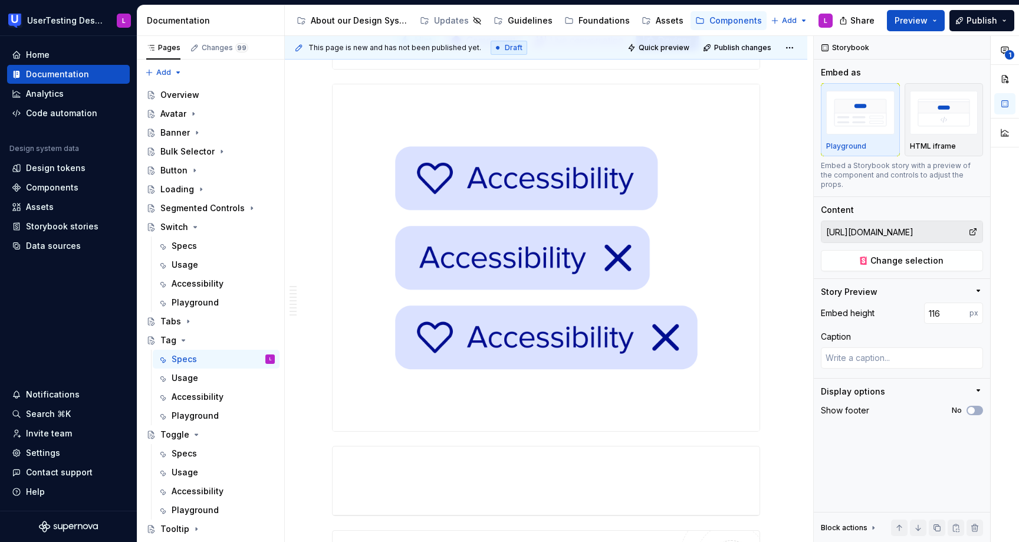
scroll to position [1822, 0]
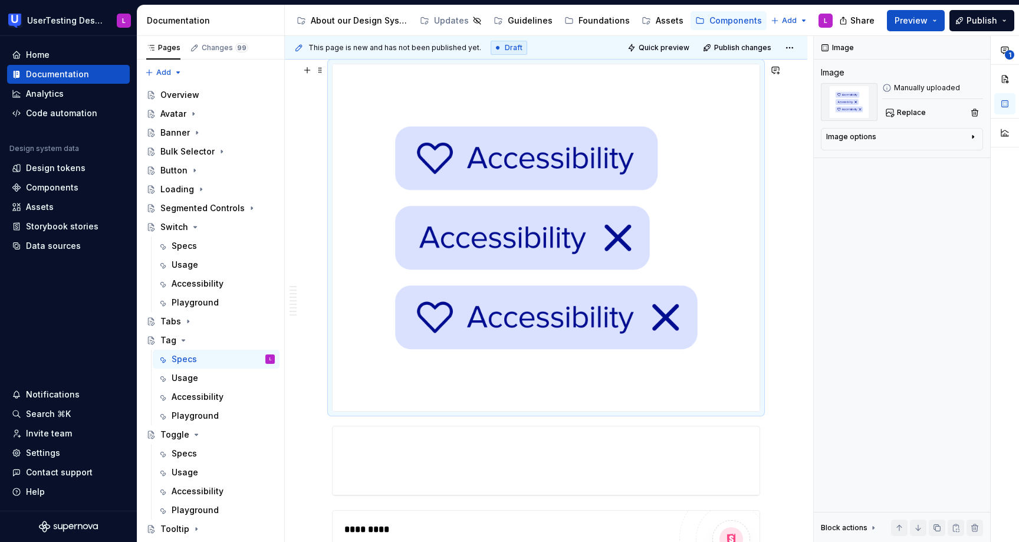
click at [528, 331] on img at bounding box center [545, 237] width 427 height 347
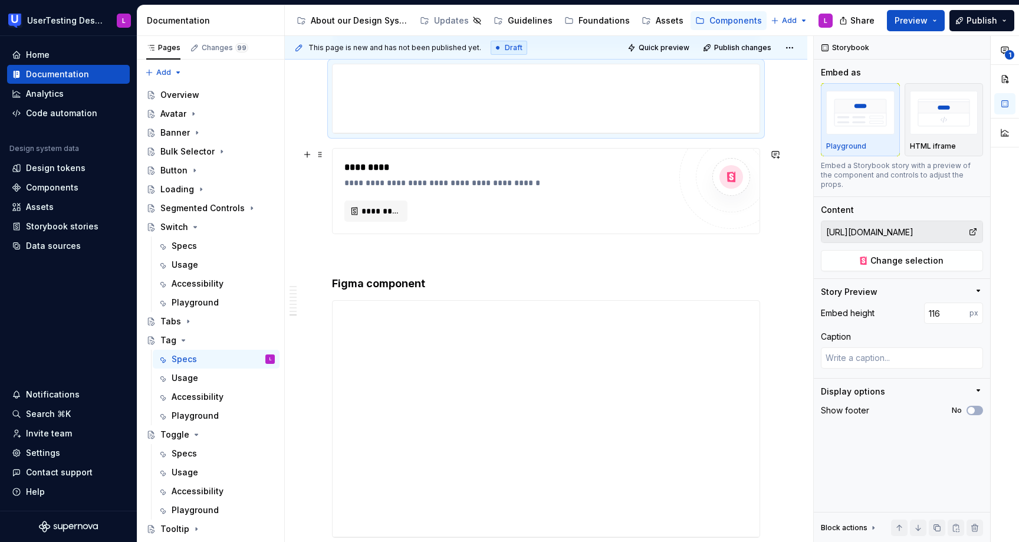
type textarea "*"
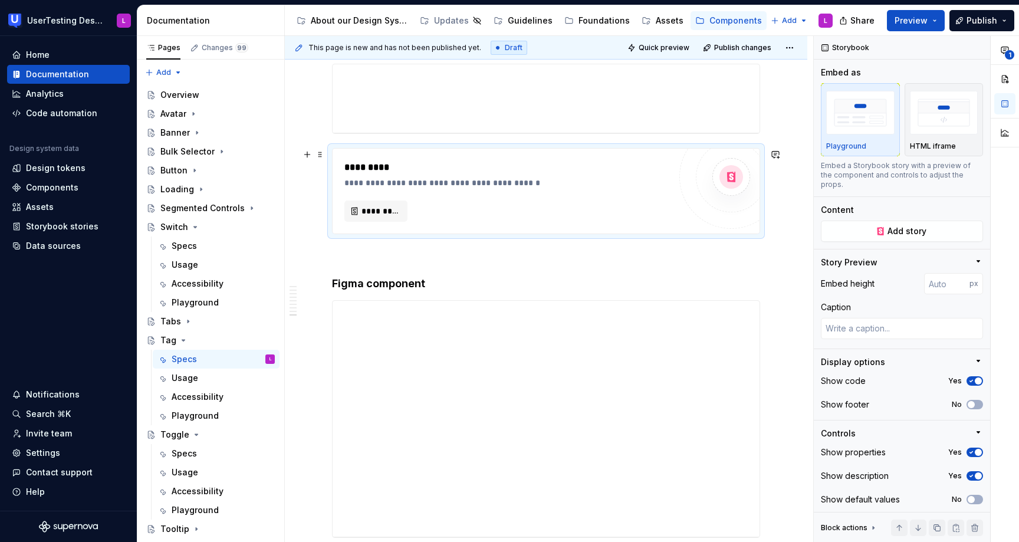
click at [516, 197] on div "**********" at bounding box center [506, 190] width 325 height 61
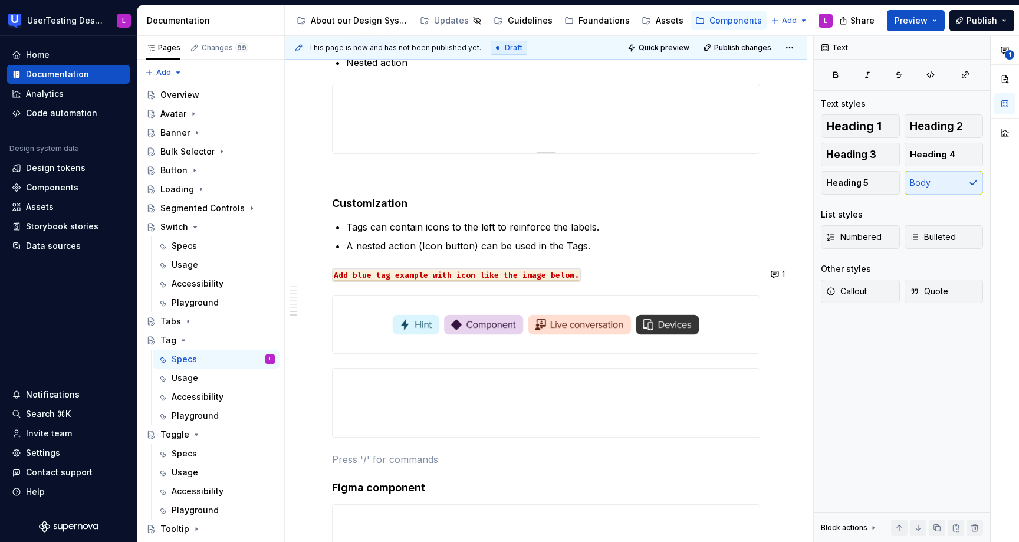
scroll to position [1524, 0]
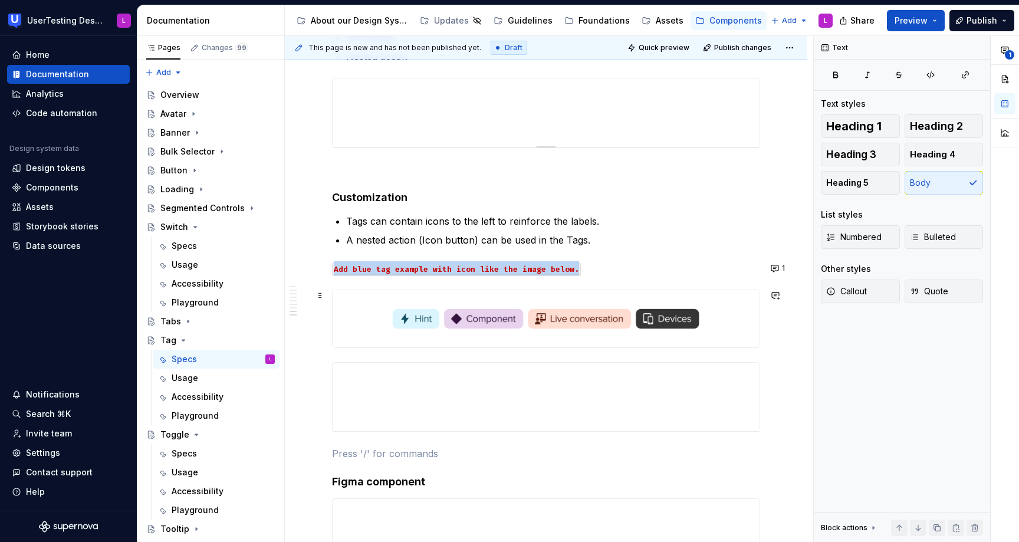
click at [477, 331] on img at bounding box center [545, 318] width 427 height 57
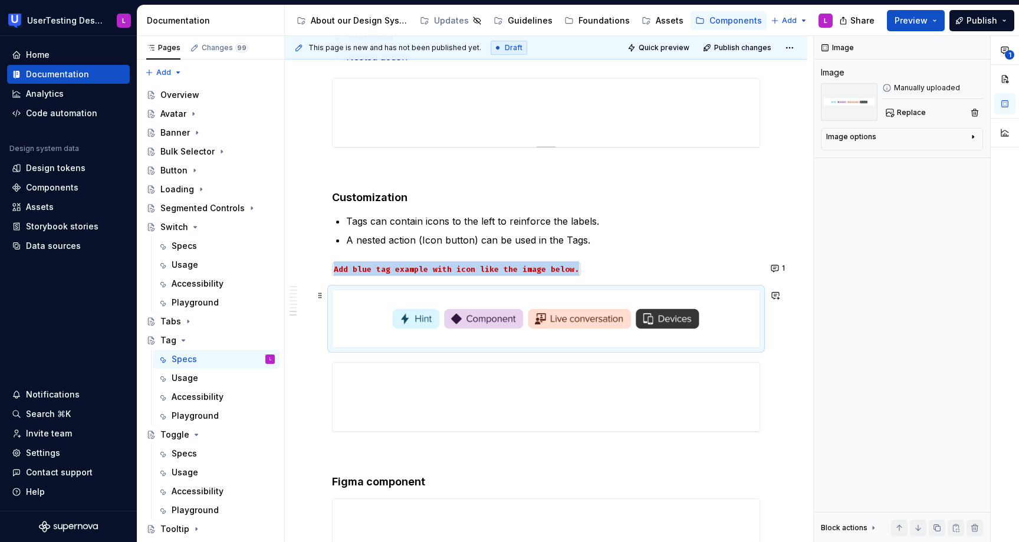
type textarea "*"
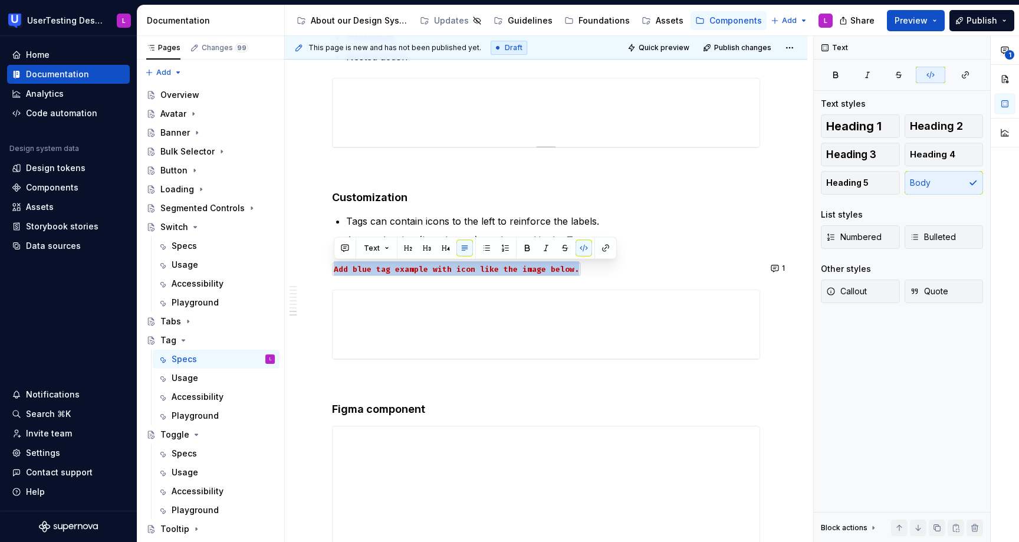
drag, startPoint x: 607, startPoint y: 265, endPoint x: 612, endPoint y: 247, distance: 18.6
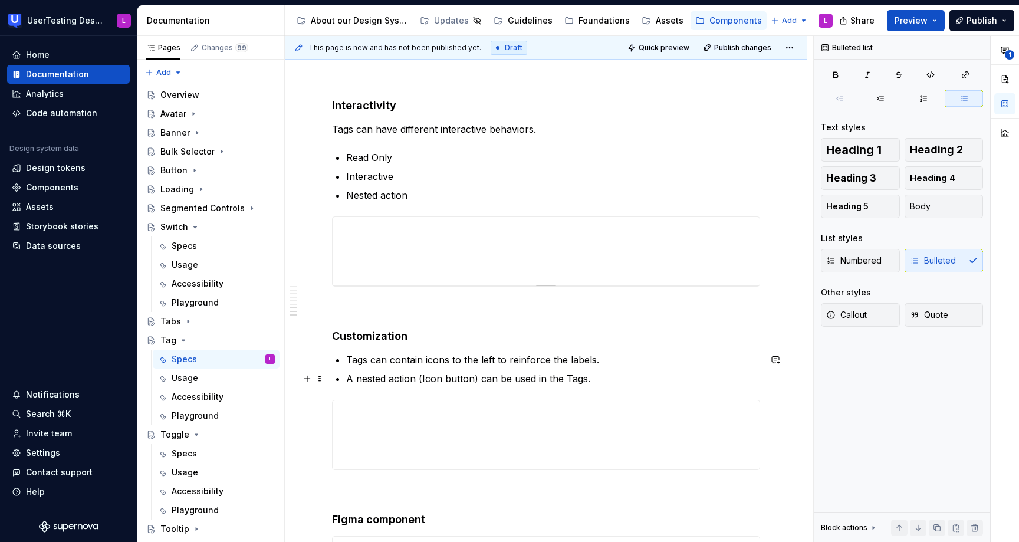
scroll to position [1370, 0]
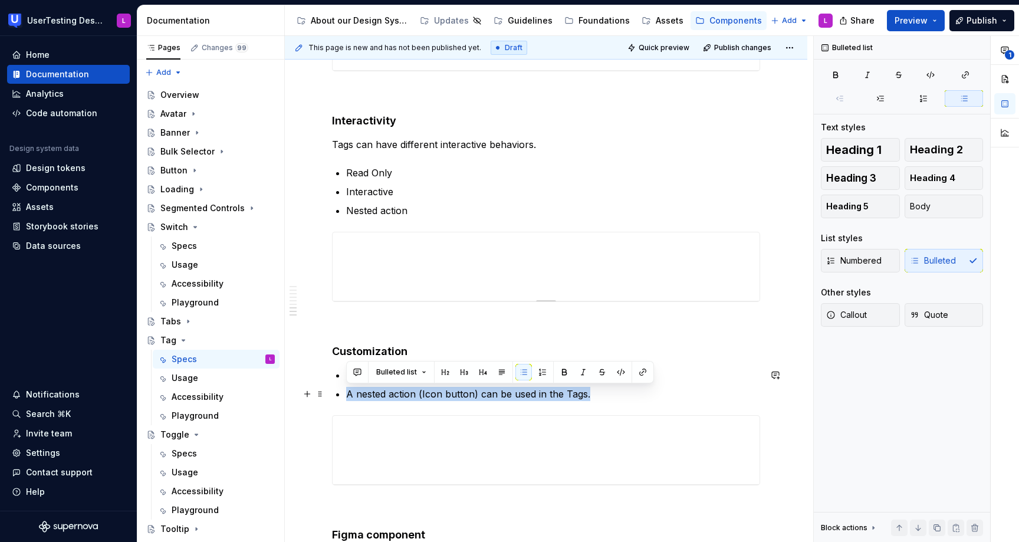
drag, startPoint x: 600, startPoint y: 393, endPoint x: 343, endPoint y: 393, distance: 257.0
copy p "A nested action (Icon button) can be used in the Tags."
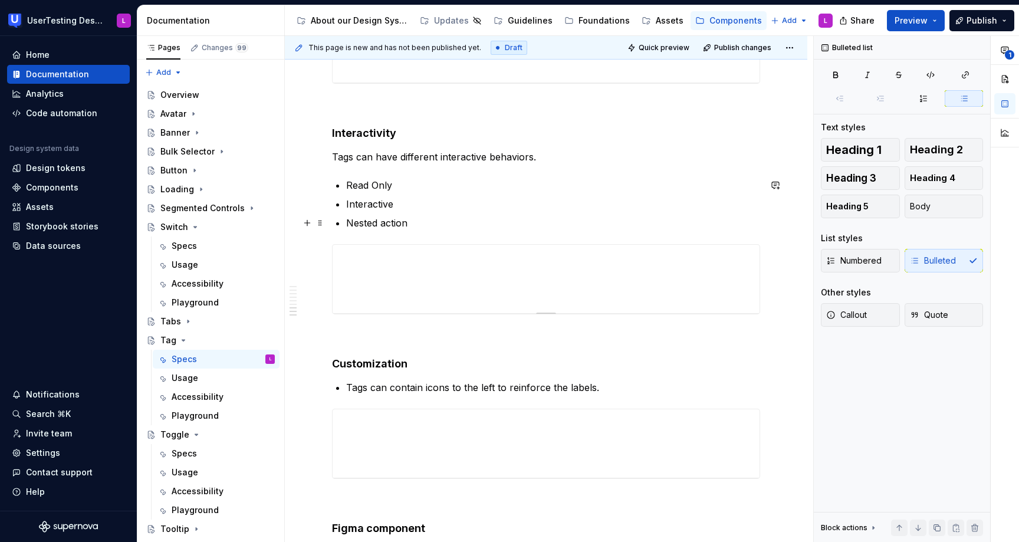
scroll to position [1349, 0]
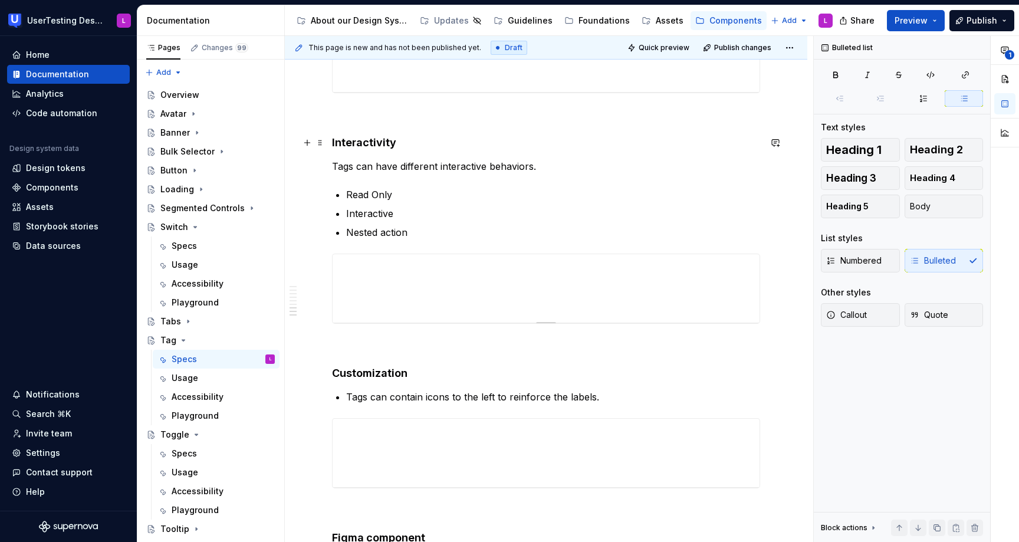
click at [441, 144] on h4 "Interactivity" at bounding box center [546, 143] width 428 height 14
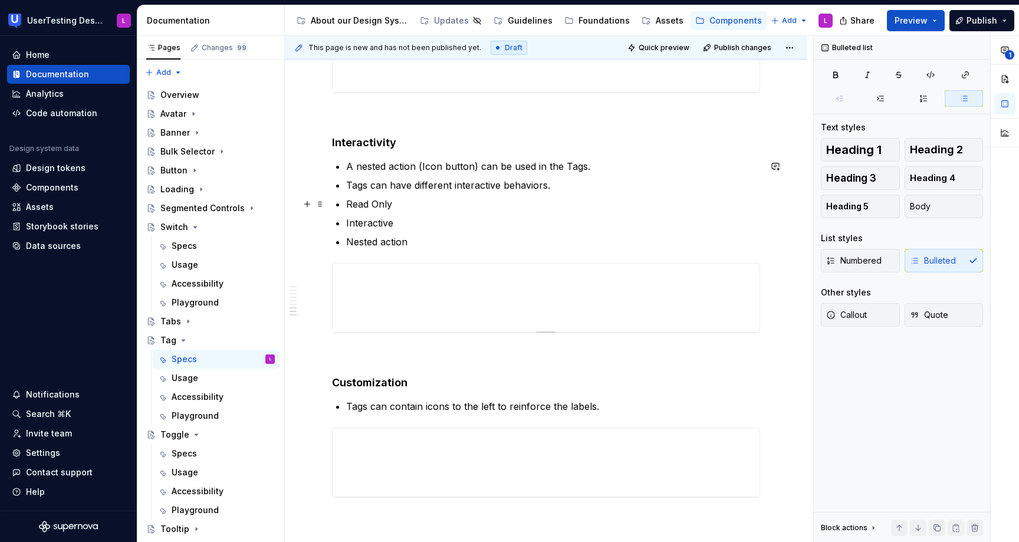
click at [346, 206] on p "Read Only" at bounding box center [553, 204] width 414 height 14
click at [347, 223] on p "Interactive" at bounding box center [553, 223] width 414 height 14
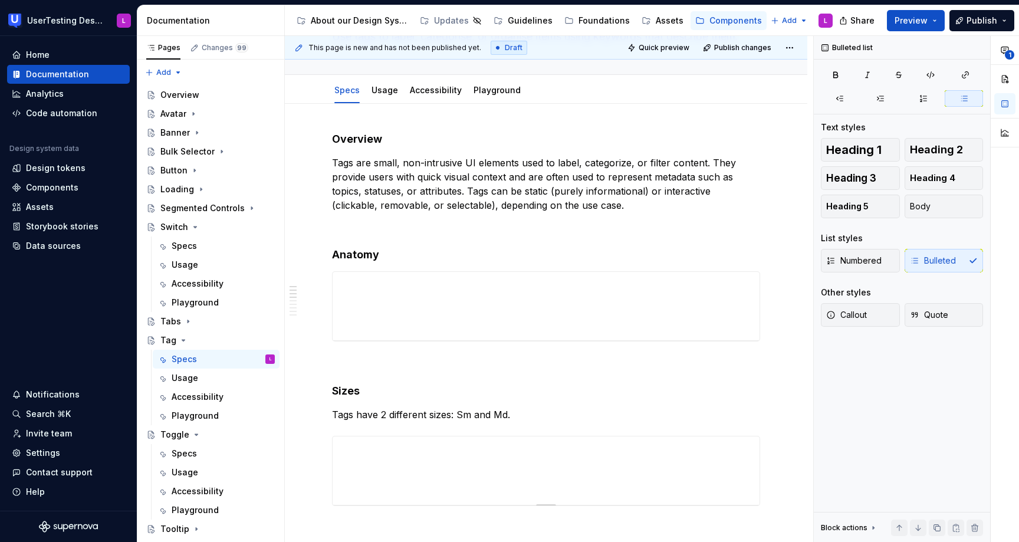
scroll to position [84, 0]
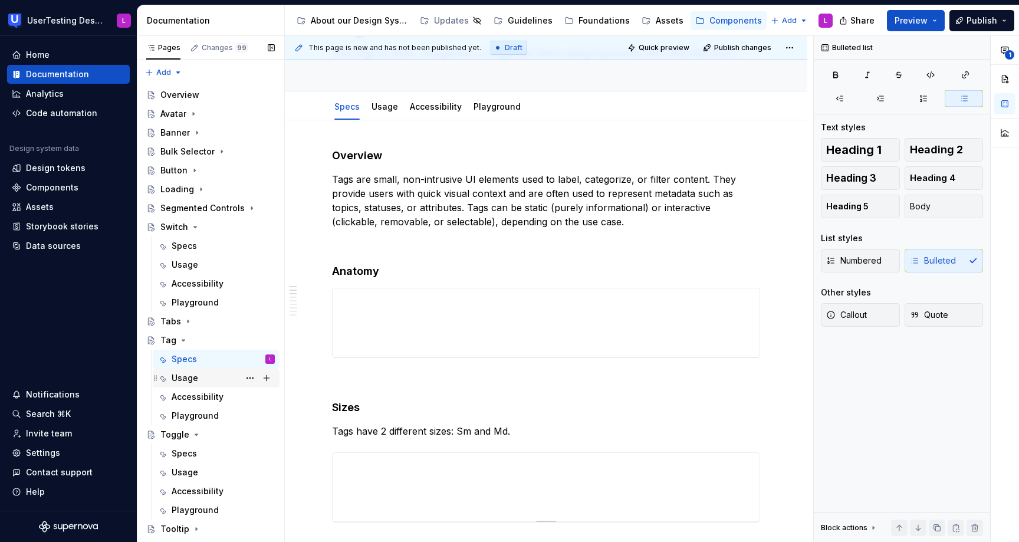
click at [220, 382] on div "Usage" at bounding box center [223, 378] width 103 height 17
type textarea "*"
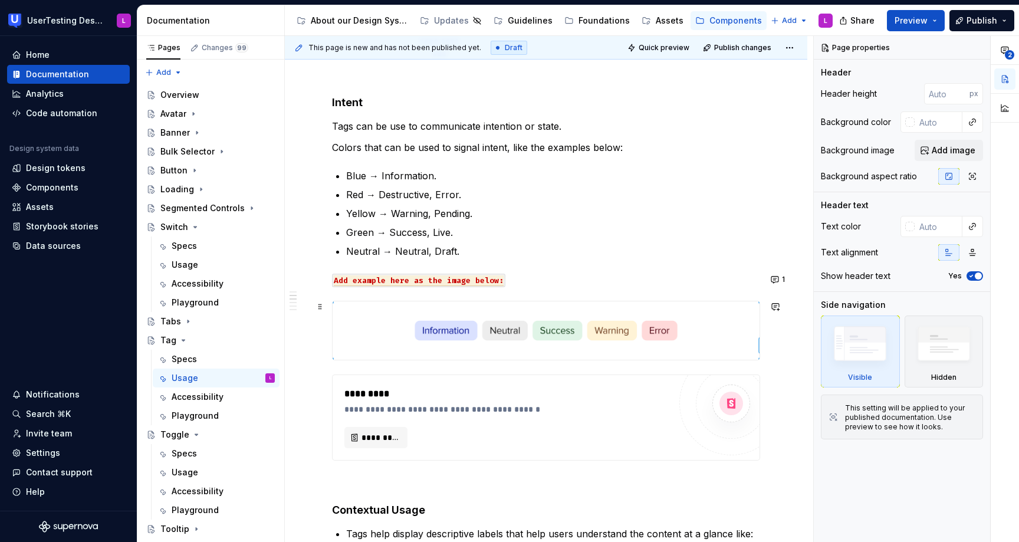
scroll to position [594, 0]
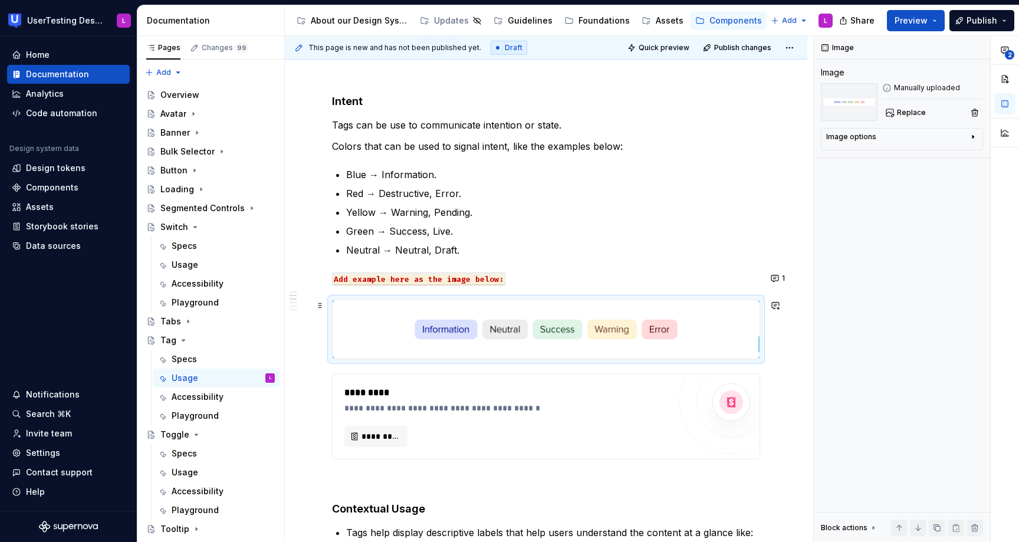
click at [387, 321] on img at bounding box center [545, 329] width 427 height 58
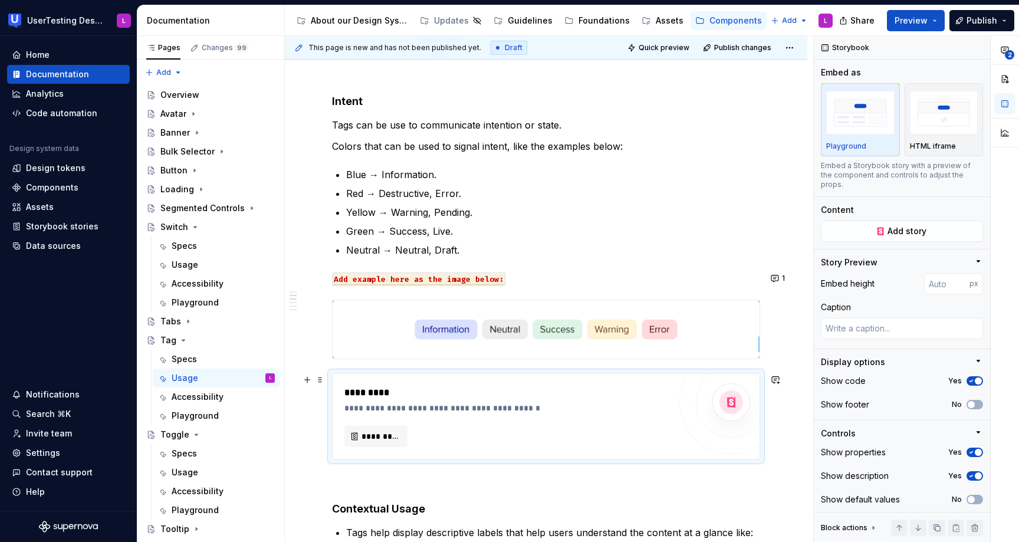
click at [497, 405] on div "**********" at bounding box center [509, 408] width 331 height 12
click at [388, 434] on span "*********" at bounding box center [380, 436] width 38 height 12
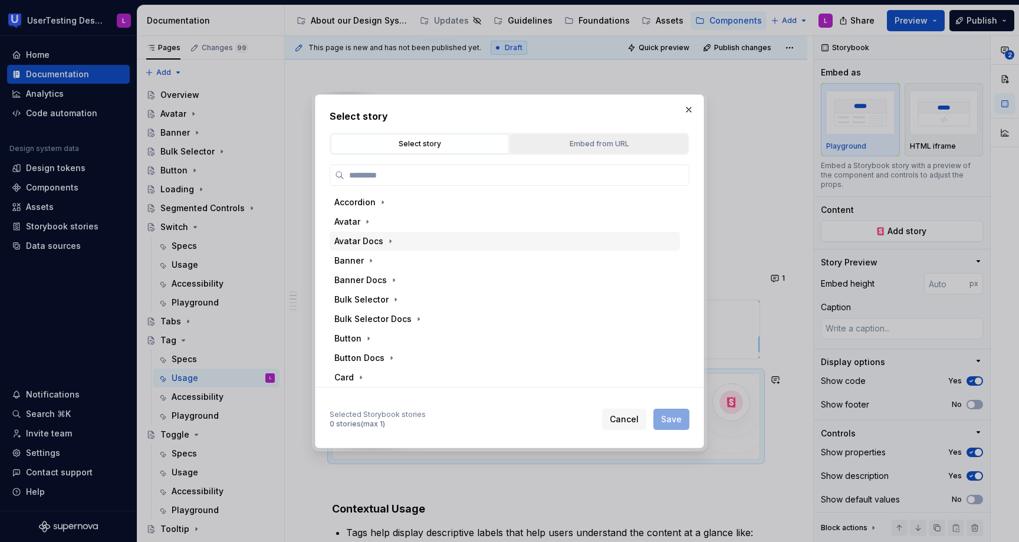
type textarea "*"
click at [575, 144] on div "Embed from URL" at bounding box center [599, 144] width 170 height 12
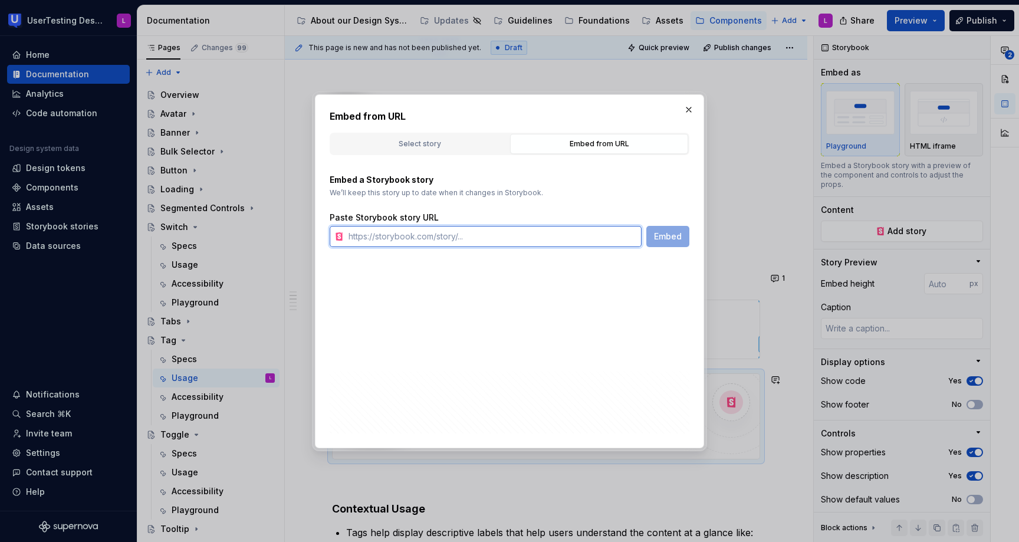
click at [532, 237] on input "text" at bounding box center [493, 236] width 298 height 21
paste input "https://toolkit.usertesting.com/storybook/?path=/docs/tag-docs--intent"
type input "https://toolkit.usertesting.com/storybook/?path=/docs/tag-docs--intent"
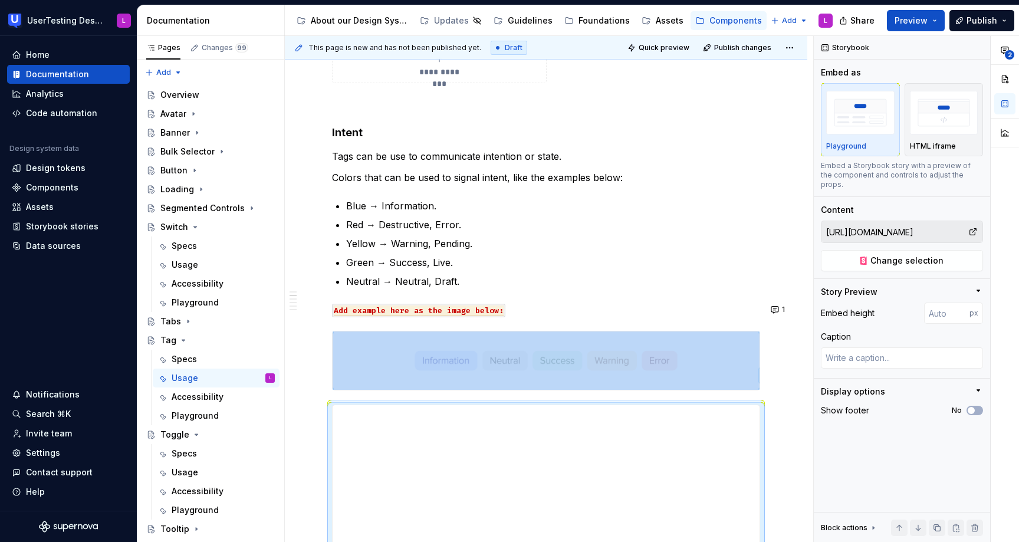
scroll to position [618, 0]
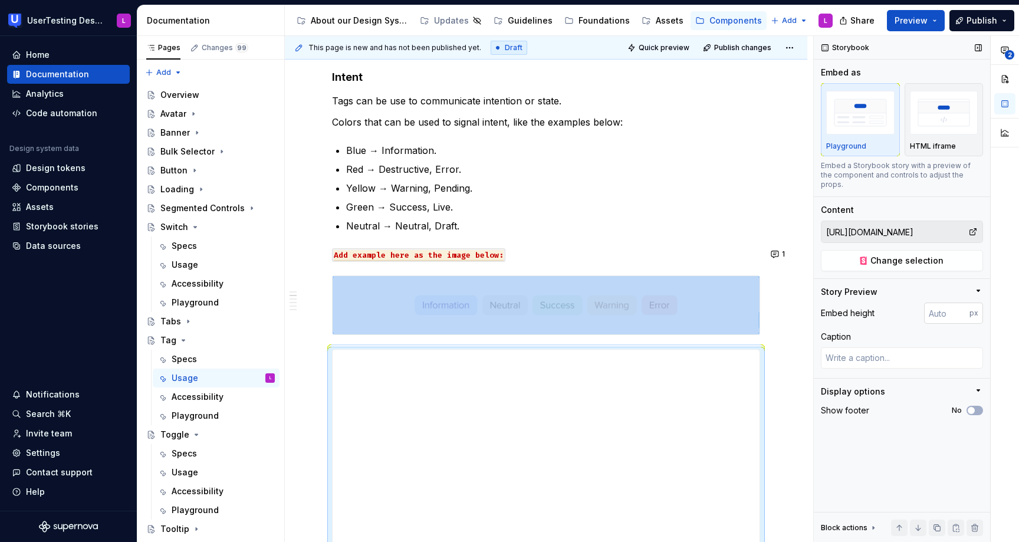
type textarea "*"
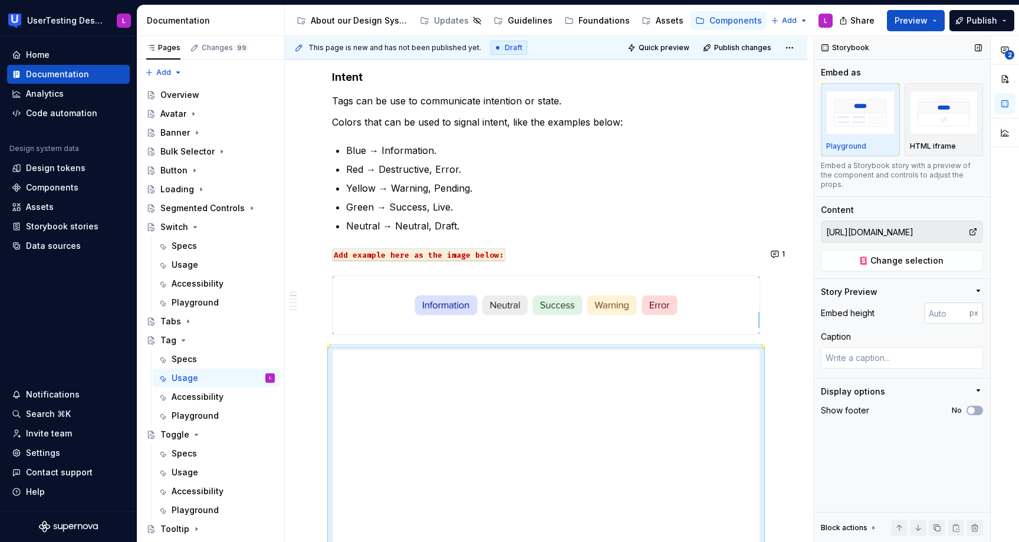
click at [938, 303] on input "number" at bounding box center [946, 312] width 45 height 21
type input "116"
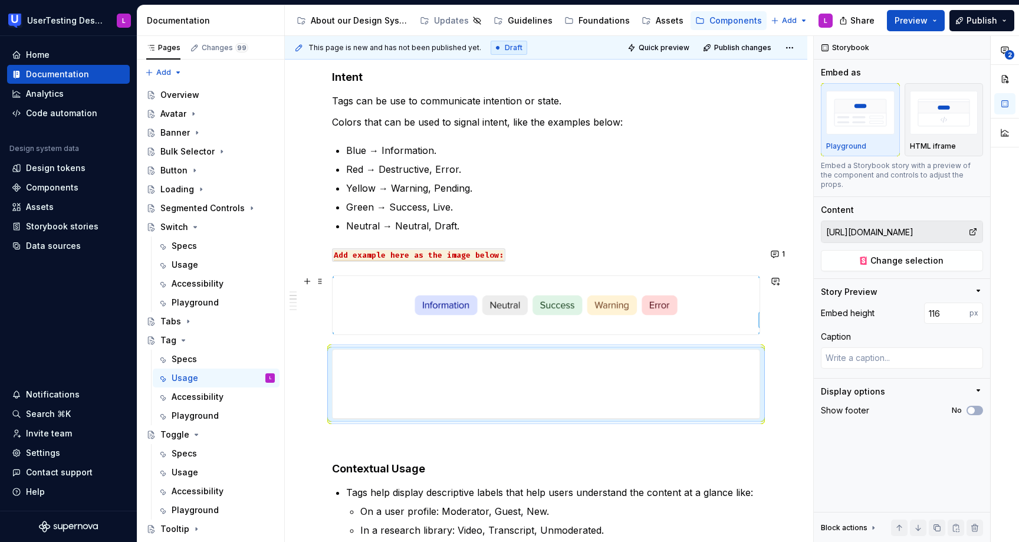
click at [699, 296] on img at bounding box center [545, 305] width 427 height 58
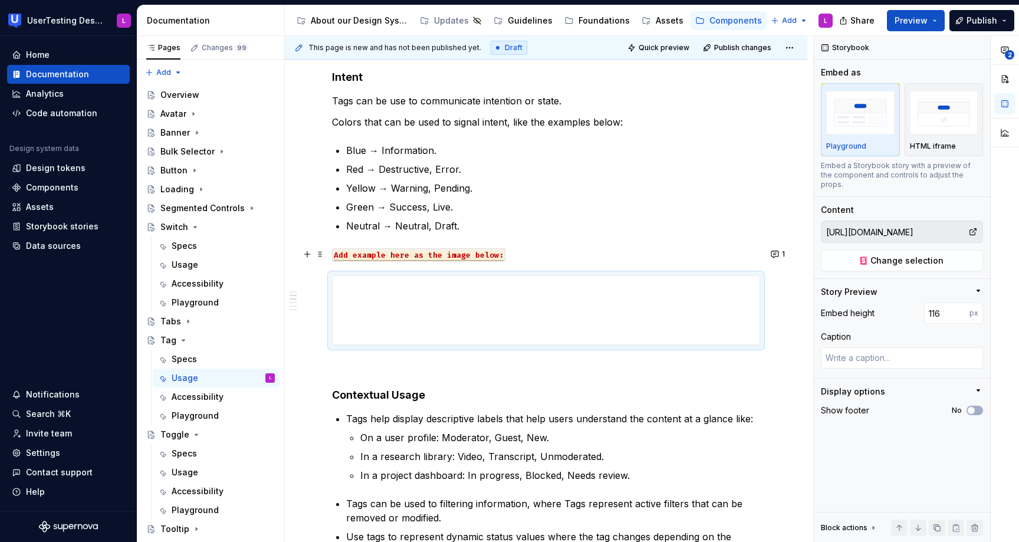
click at [482, 251] on span "Add example here as the image below:" at bounding box center [419, 255] width 170 height 11
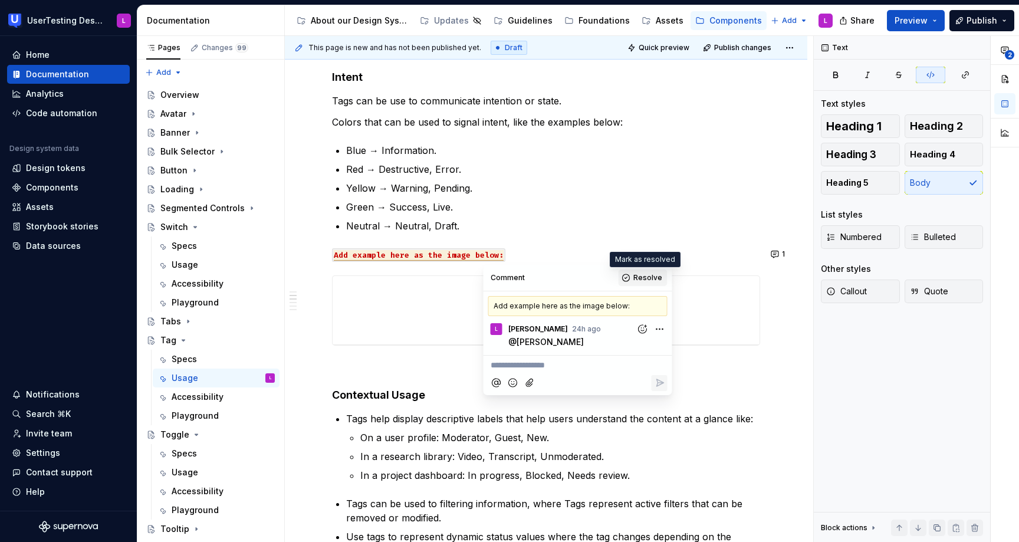
click at [650, 270] on button "Resolve" at bounding box center [642, 277] width 49 height 17
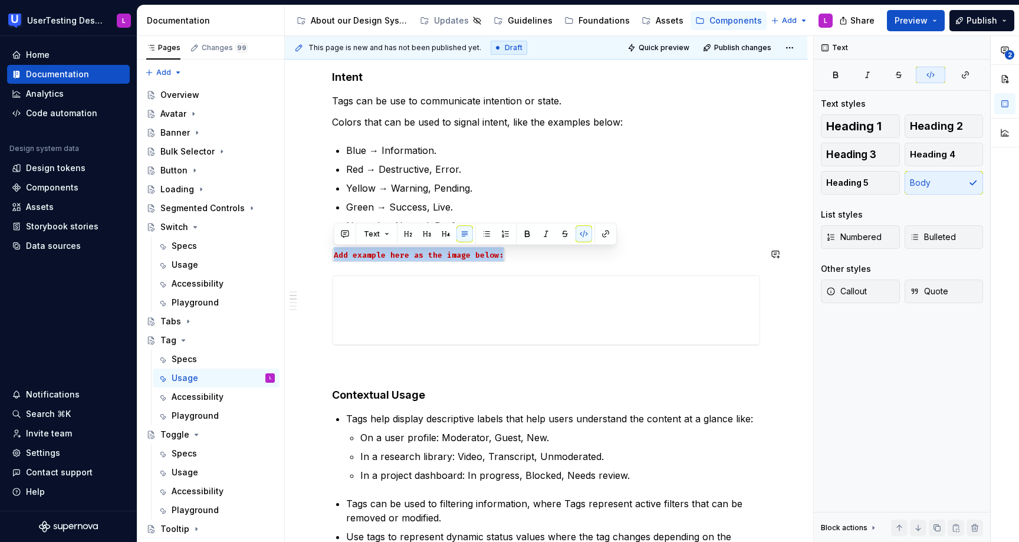
drag, startPoint x: 540, startPoint y: 252, endPoint x: 548, endPoint y: 233, distance: 20.4
click at [548, 233] on div "**********" at bounding box center [546, 520] width 428 height 1810
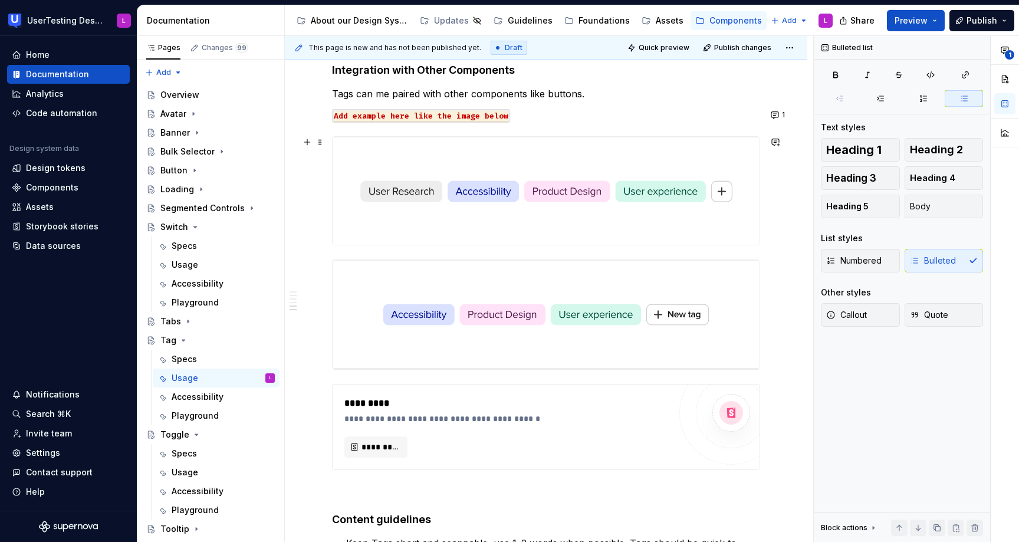
scroll to position [1266, 0]
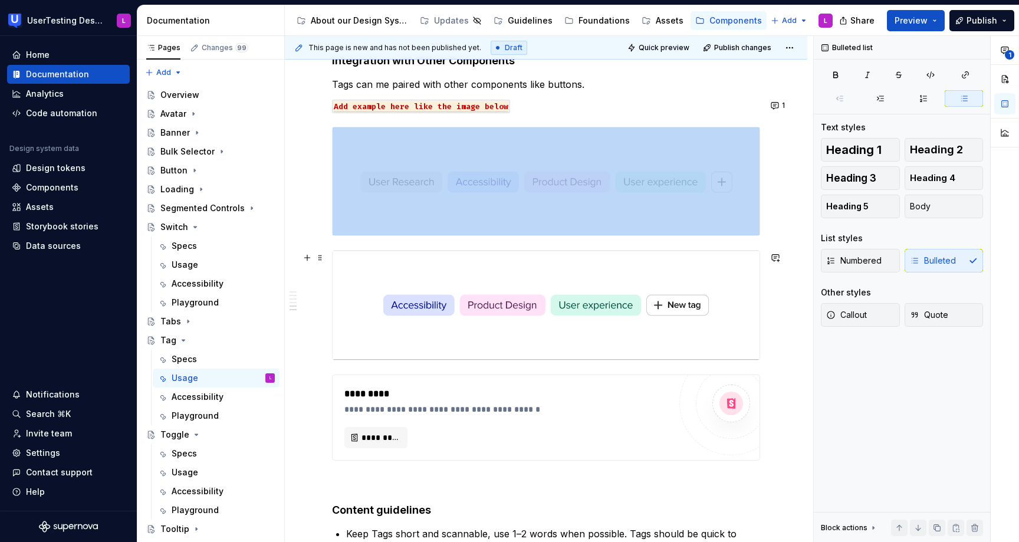
click at [480, 333] on img at bounding box center [545, 305] width 427 height 109
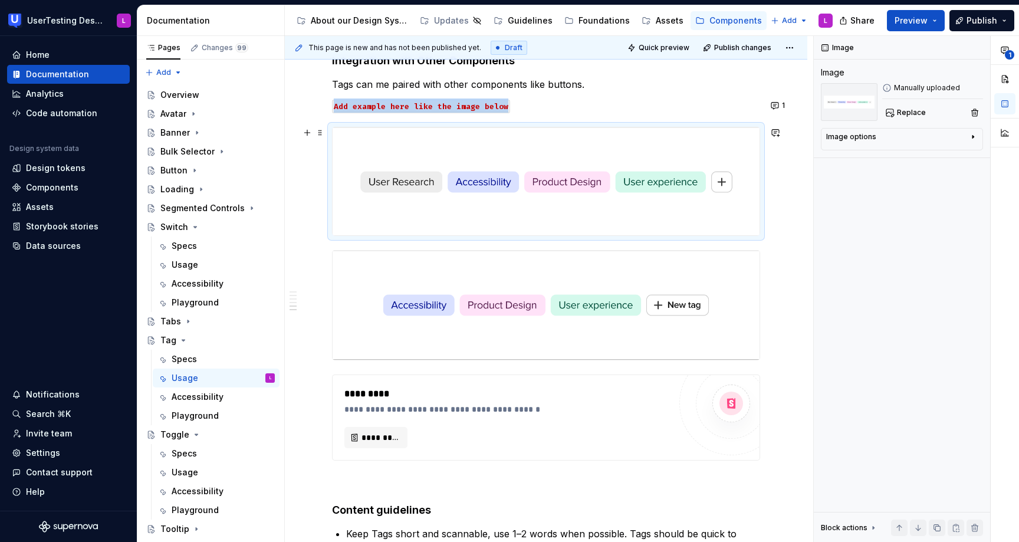
click at [499, 200] on img at bounding box center [545, 181] width 427 height 108
click at [499, 220] on img at bounding box center [545, 181] width 427 height 108
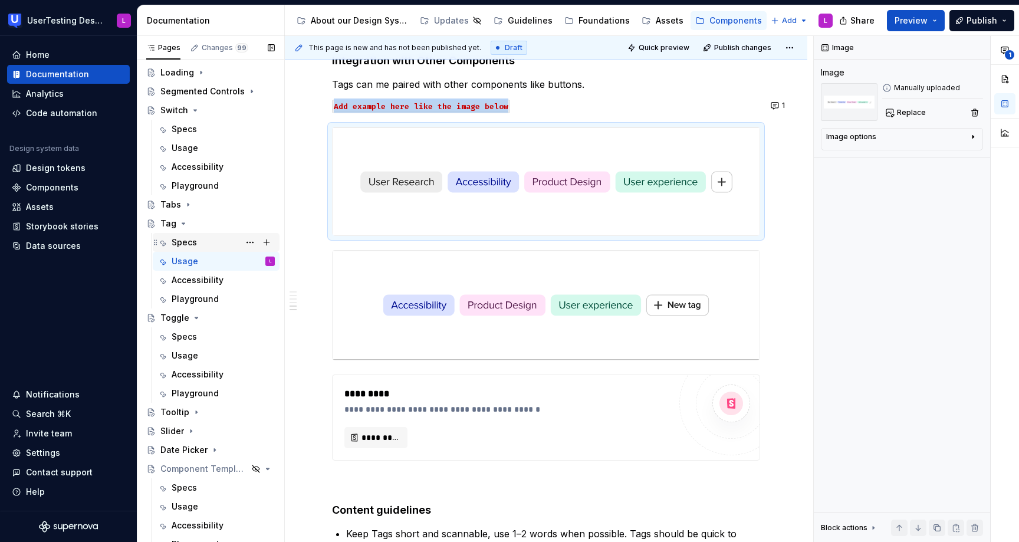
click at [211, 244] on div "Specs" at bounding box center [223, 242] width 103 height 17
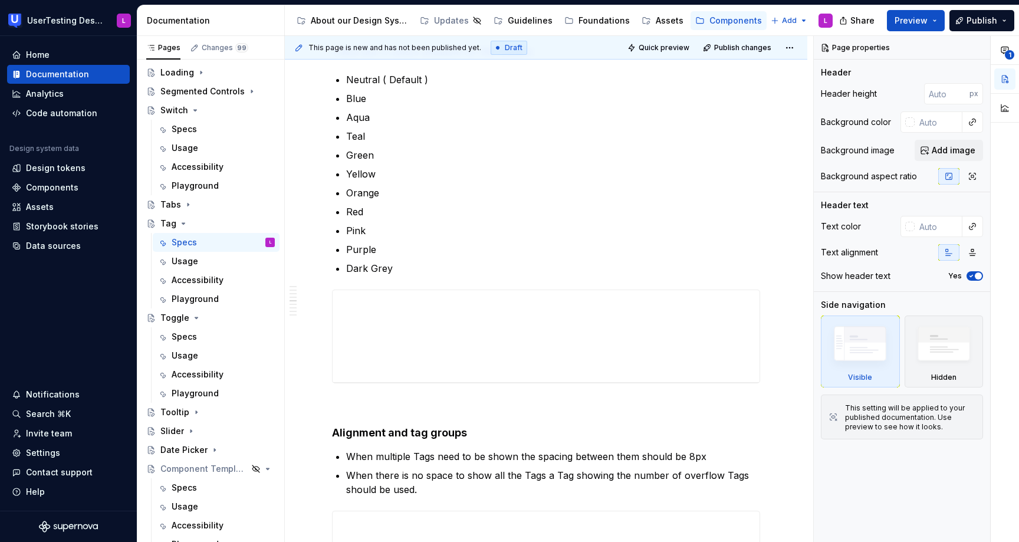
scroll to position [565, 0]
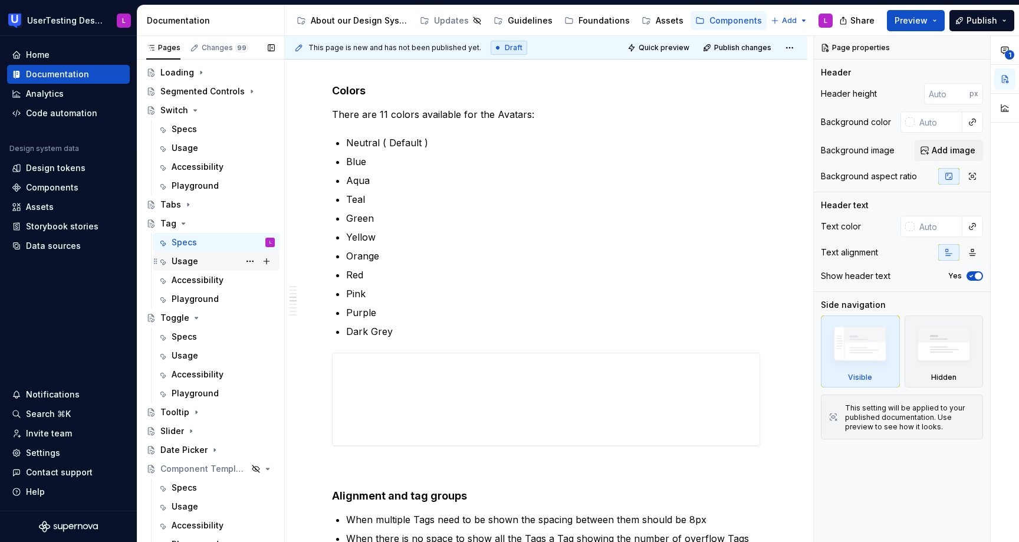
click at [180, 259] on div "Usage" at bounding box center [185, 261] width 27 height 12
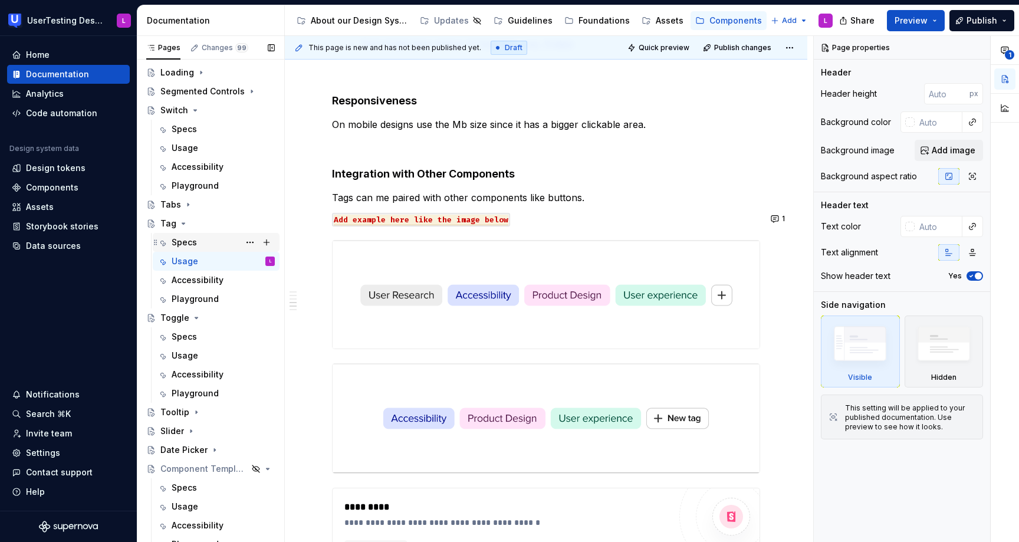
scroll to position [1174, 0]
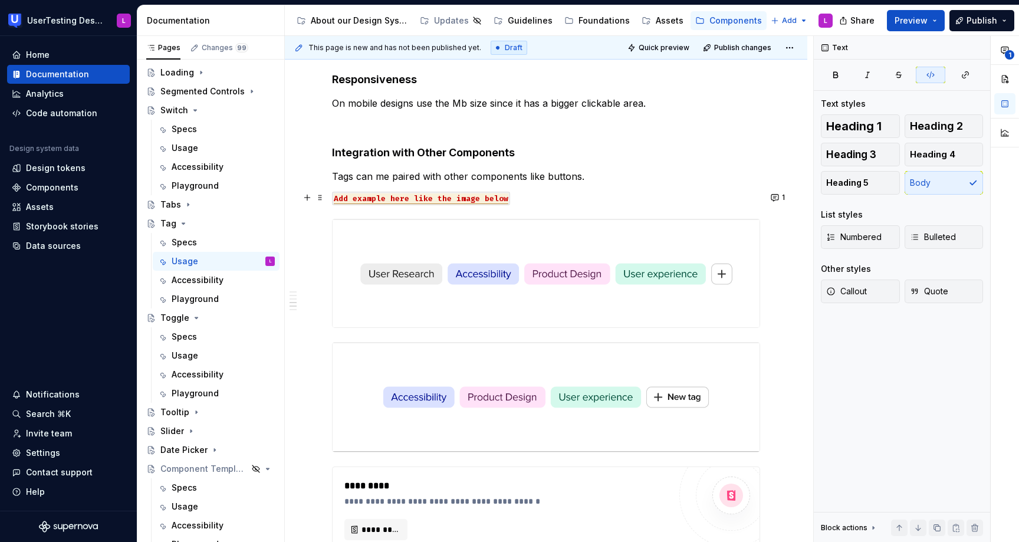
click at [487, 194] on span "Add example here like the image below" at bounding box center [421, 198] width 174 height 11
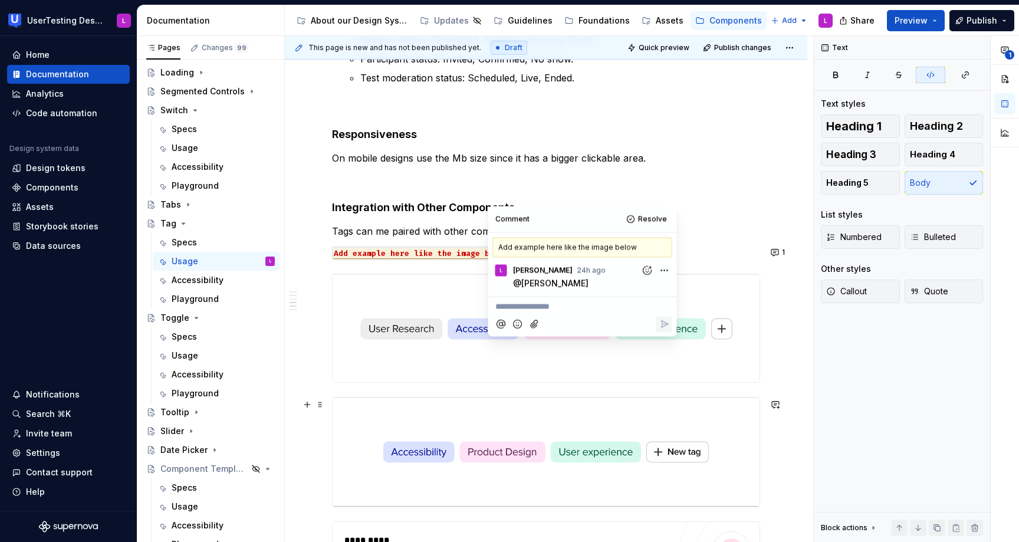
scroll to position [1236, 0]
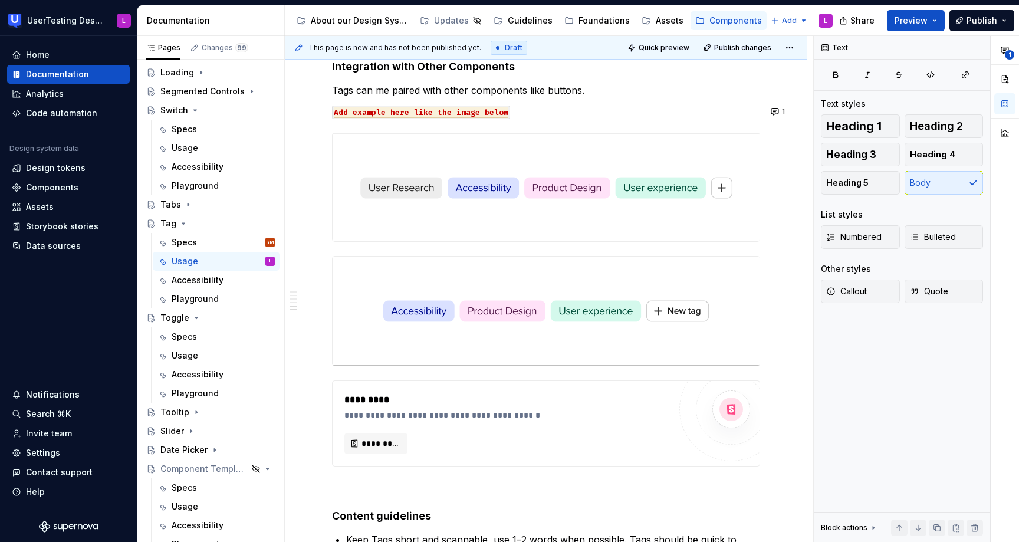
scroll to position [1261, 0]
type textarea "*"
